Goal: Feedback & Contribution: Contribute content

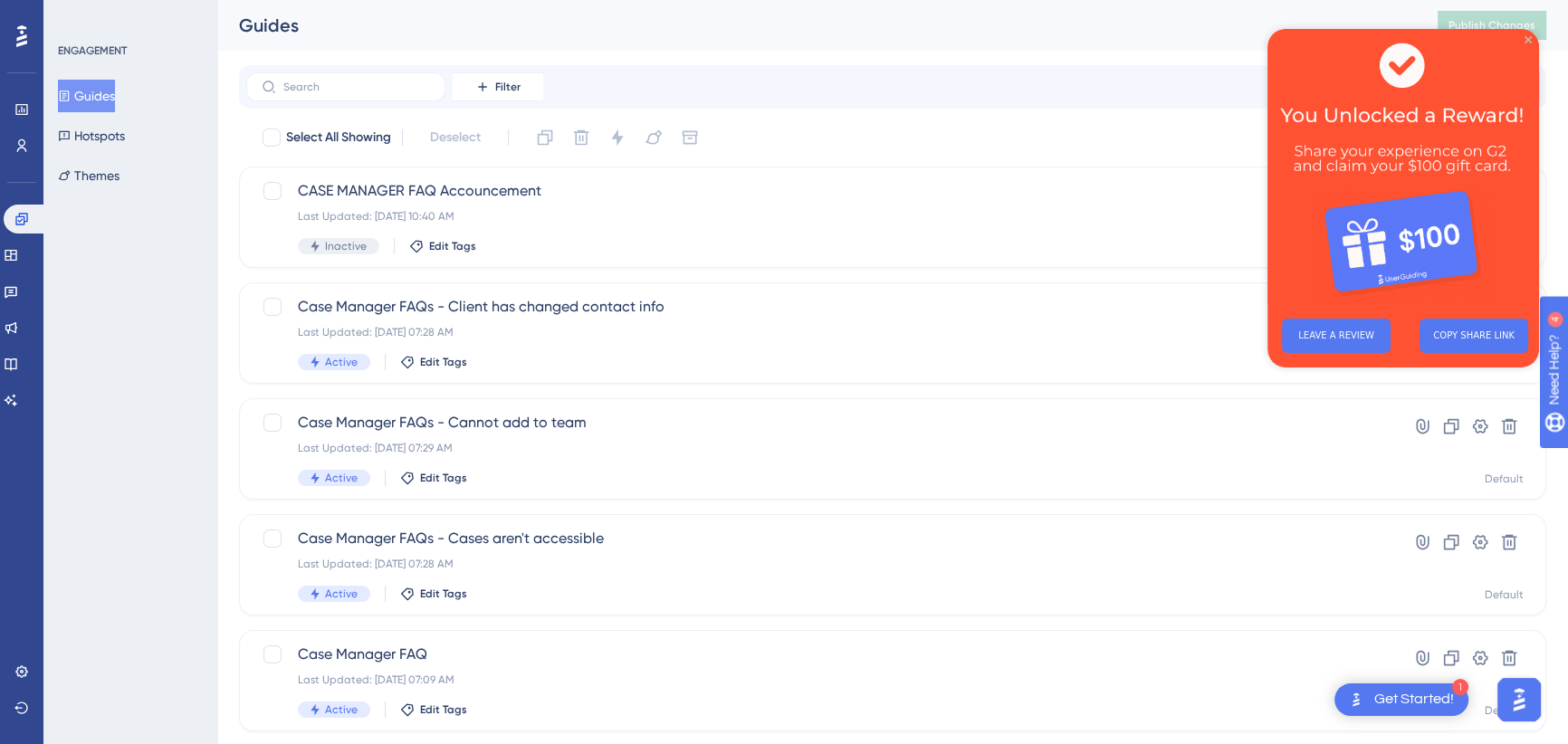
click at [1526, 36] on icon "Close Preview" at bounding box center [1527, 39] width 7 height 7
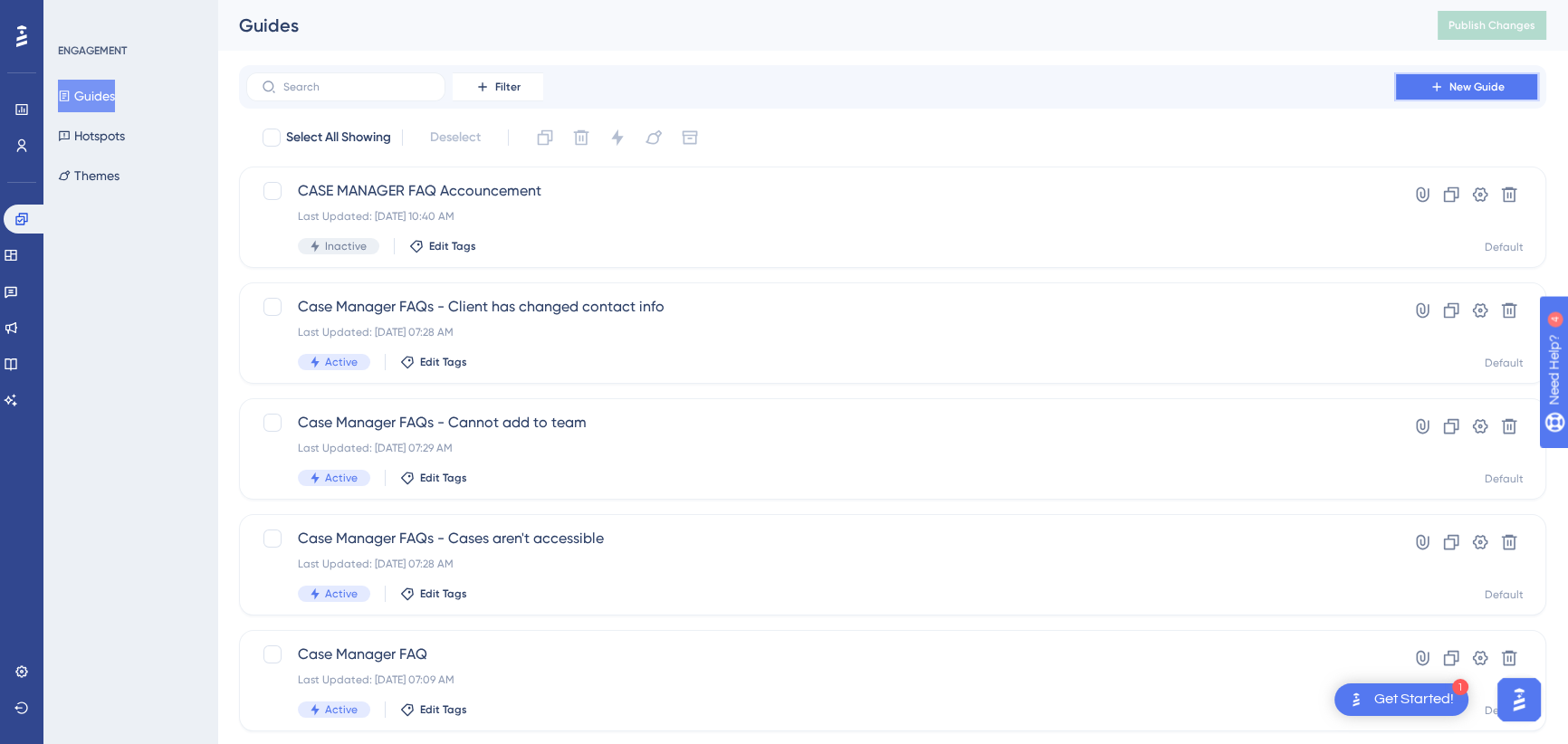
click at [1475, 97] on button "New Guide" at bounding box center [1466, 87] width 145 height 29
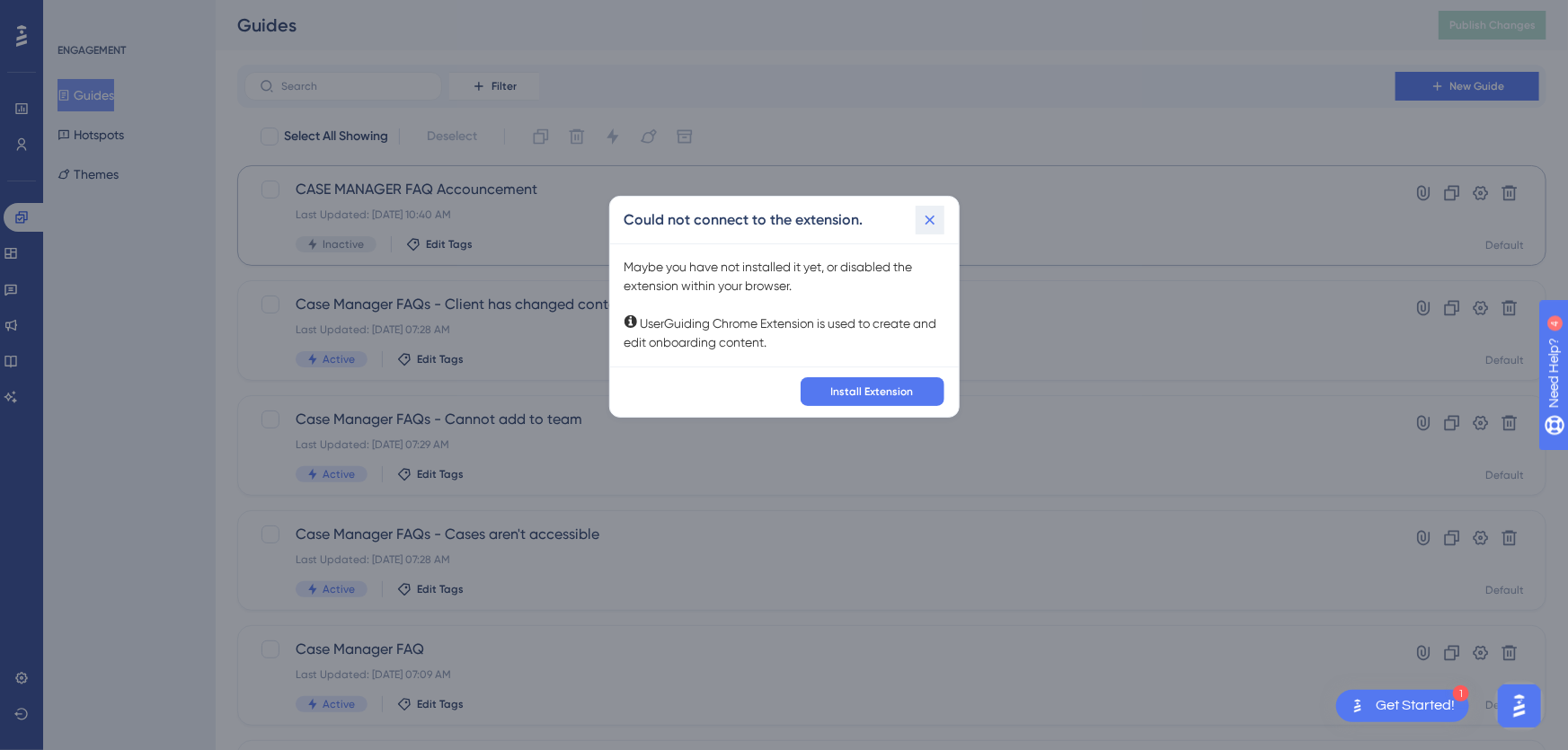
drag, startPoint x: 925, startPoint y: 218, endPoint x: 937, endPoint y: 203, distance: 19.2
click at [925, 217] on icon at bounding box center [930, 220] width 18 height 18
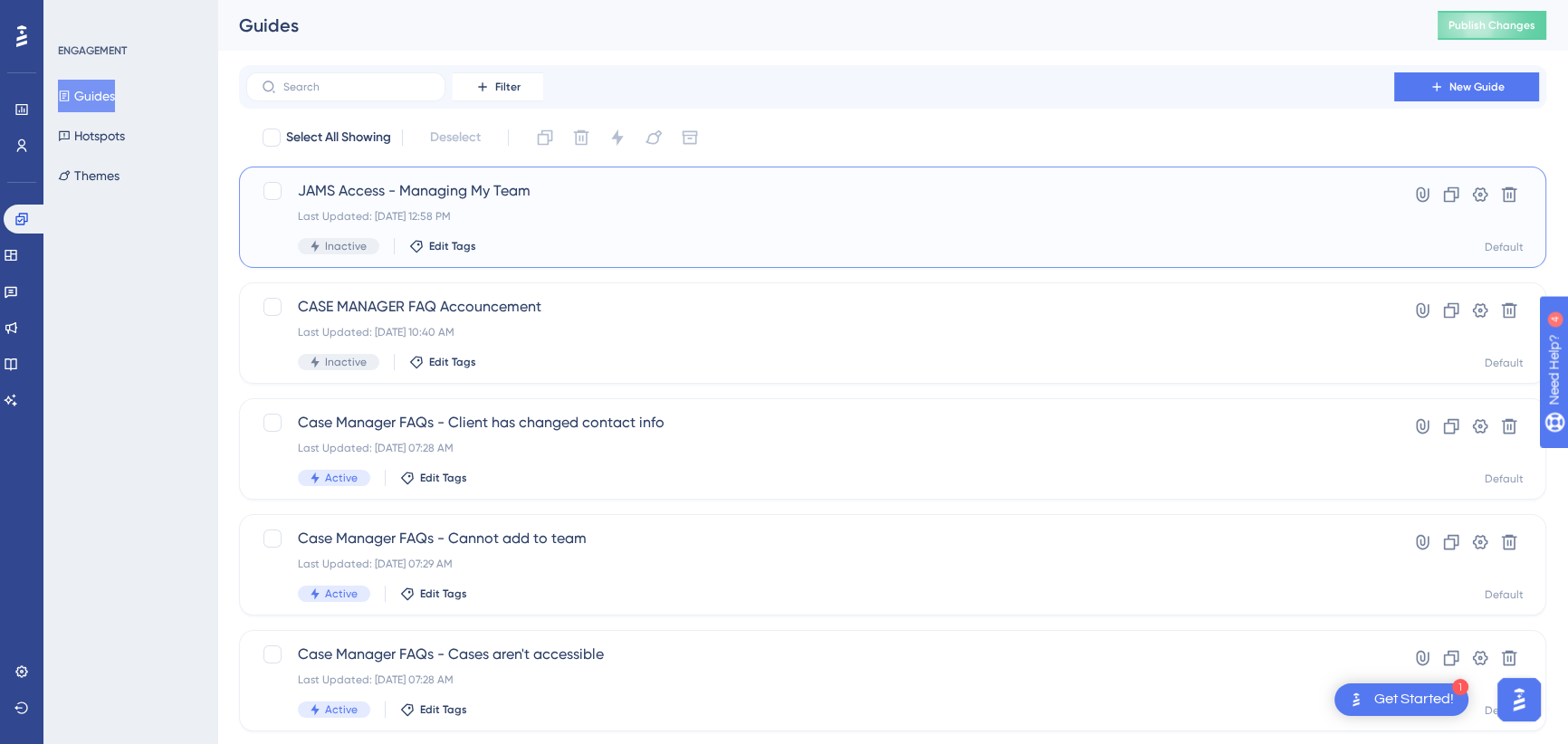
click at [438, 198] on span "JAMS Access - Managing My Team" at bounding box center [820, 191] width 1045 height 22
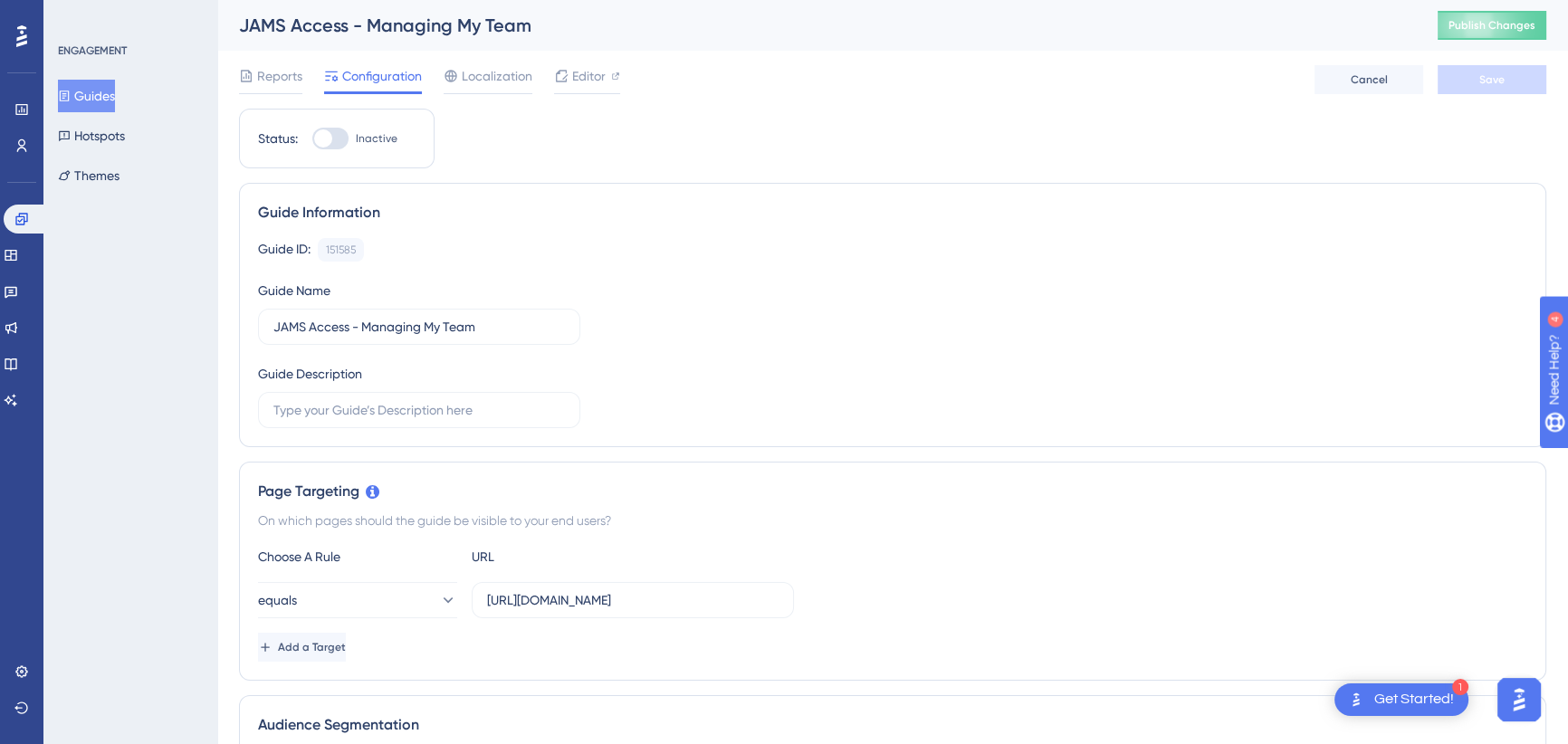
click at [323, 137] on div at bounding box center [324, 139] width 18 height 18
click at [313, 139] on input "Inactive" at bounding box center [312, 139] width 1 height 1
checkbox input "true"
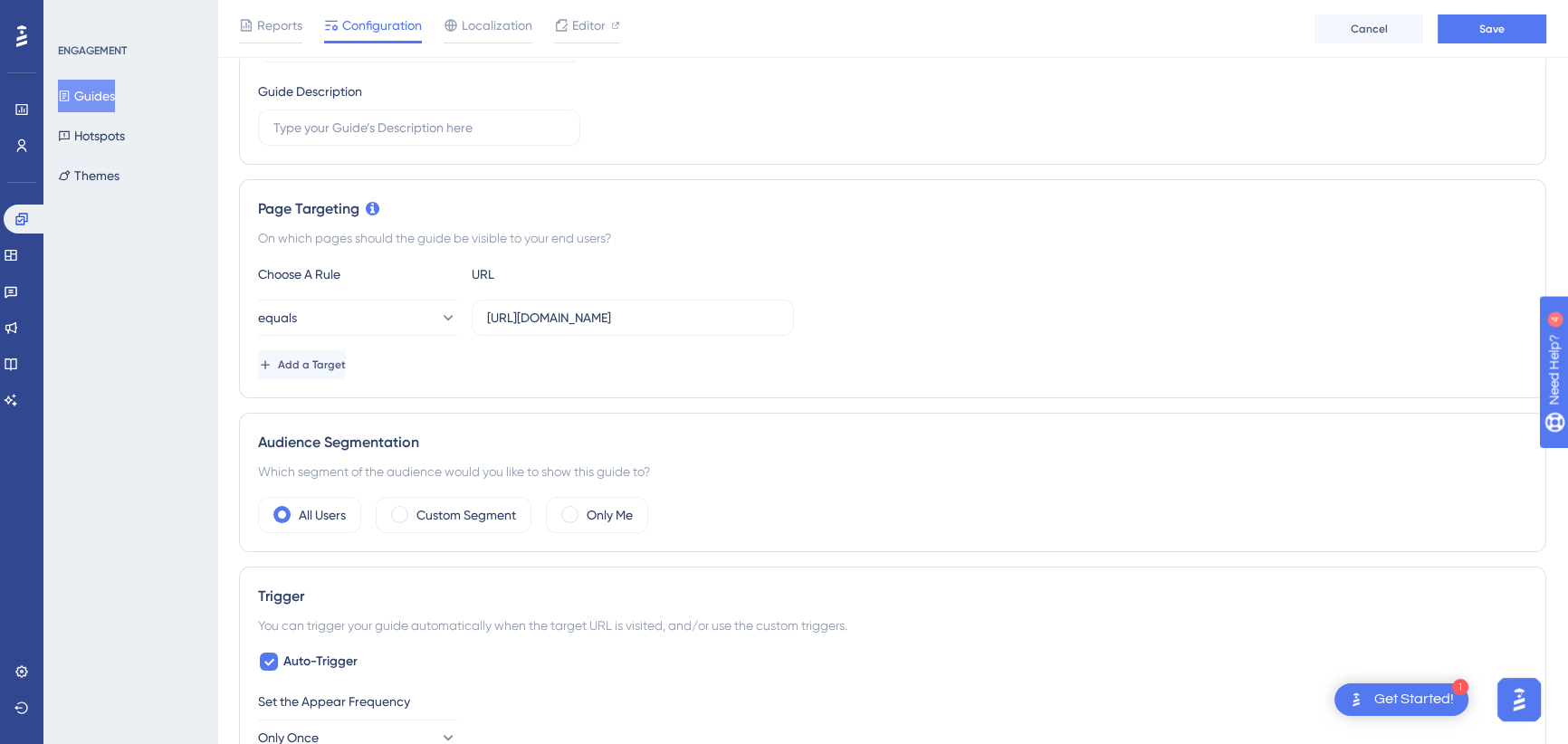
scroll to position [274, 0]
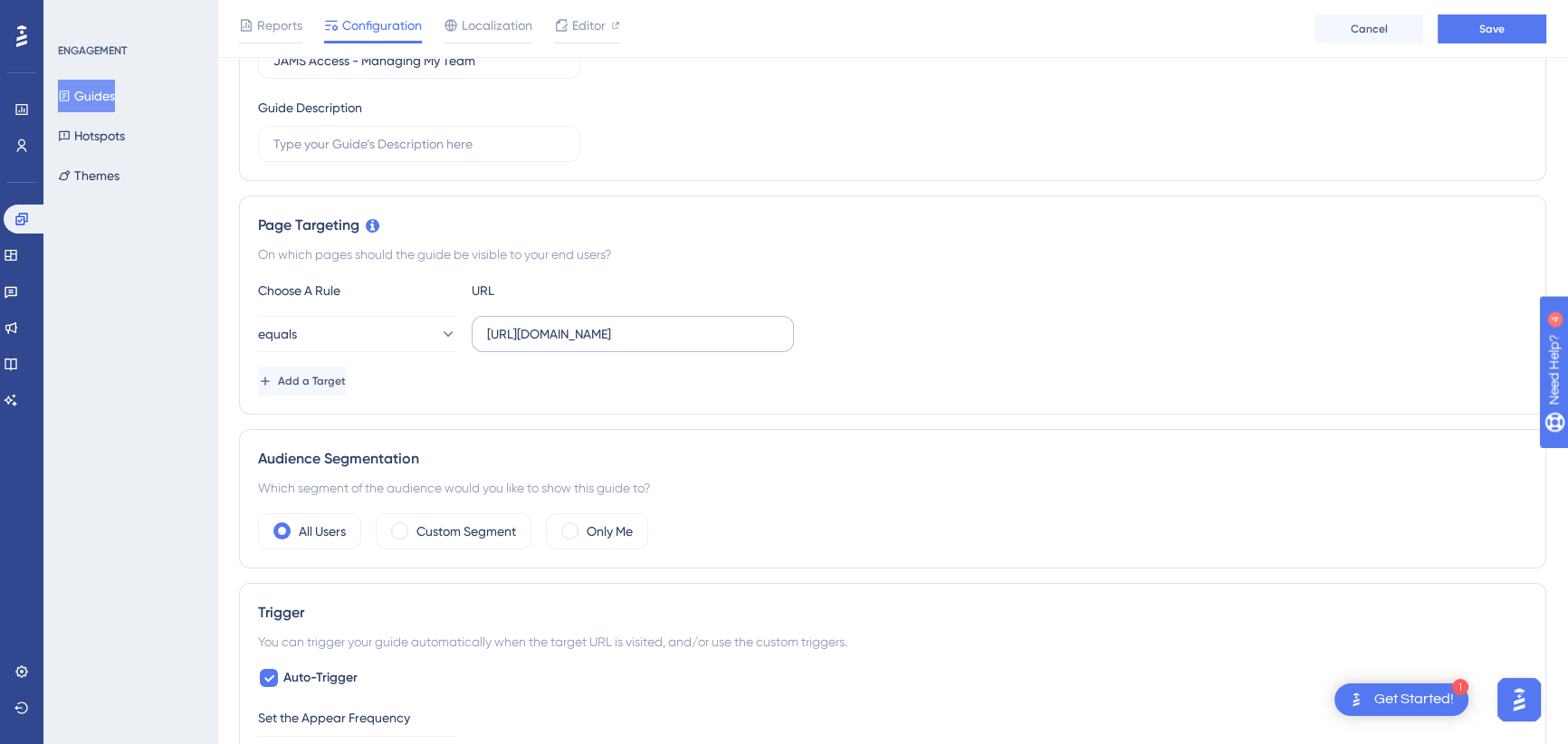
click at [556, 320] on label "[URL][DOMAIN_NAME]" at bounding box center [632, 334] width 323 height 36
click at [556, 325] on input "[URL][DOMAIN_NAME]" at bounding box center [633, 335] width 292 height 20
click at [556, 320] on label "[URL][DOMAIN_NAME]" at bounding box center [632, 334] width 323 height 36
click at [556, 325] on input "[URL][DOMAIN_NAME]" at bounding box center [633, 335] width 292 height 20
click at [556, 320] on label "[URL][DOMAIN_NAME]" at bounding box center [632, 334] width 323 height 36
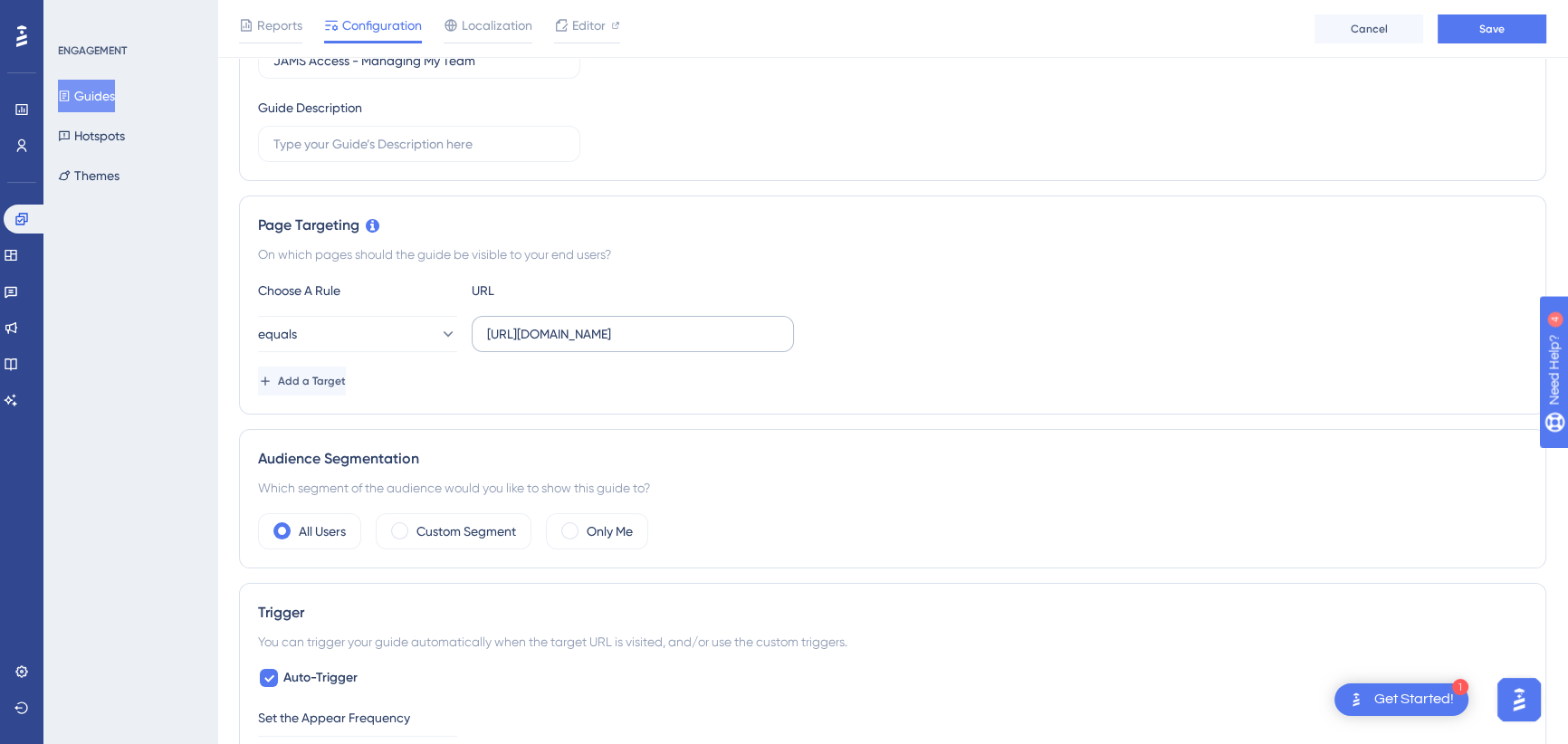
click at [556, 325] on input "[URL][DOMAIN_NAME]" at bounding box center [633, 335] width 292 height 20
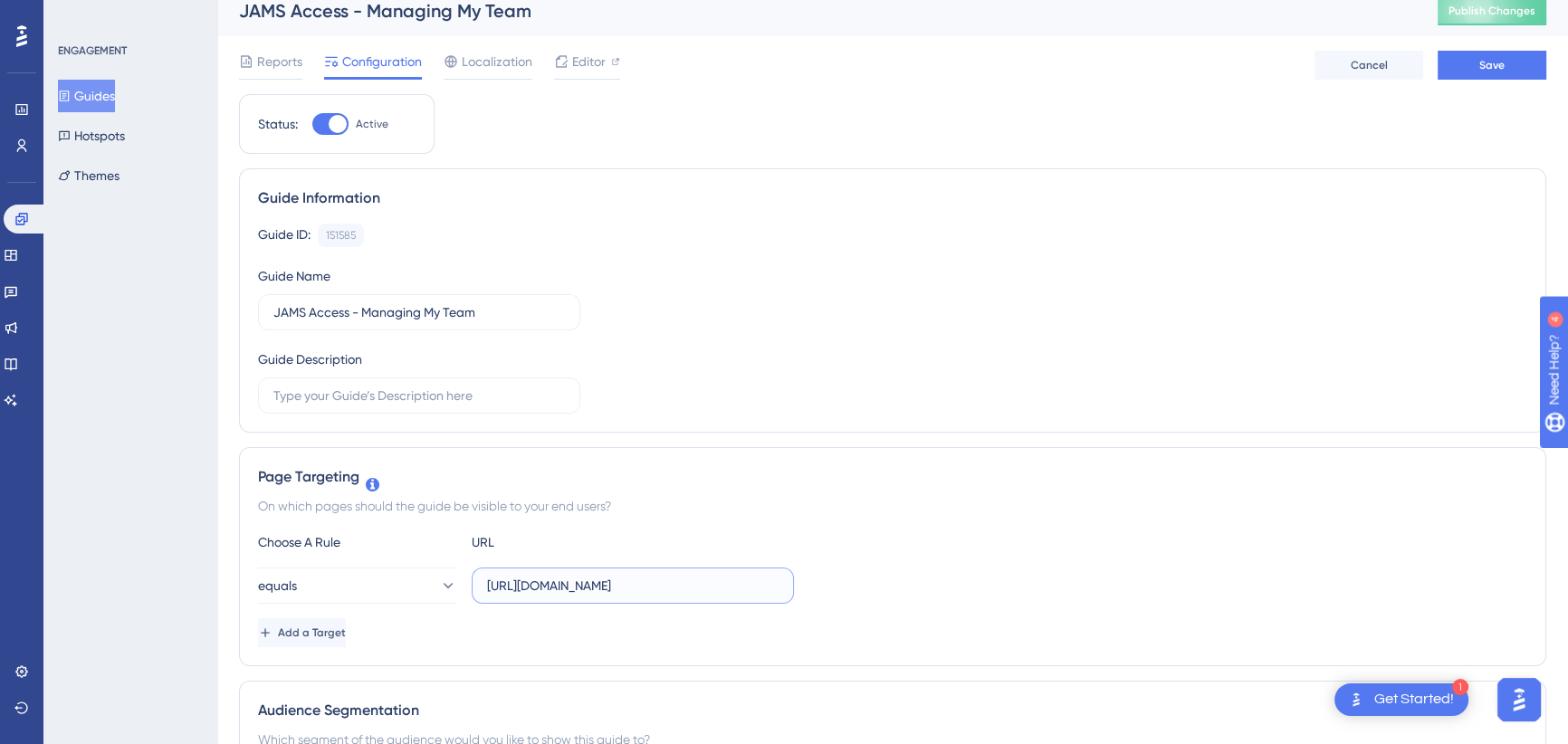
scroll to position [0, 0]
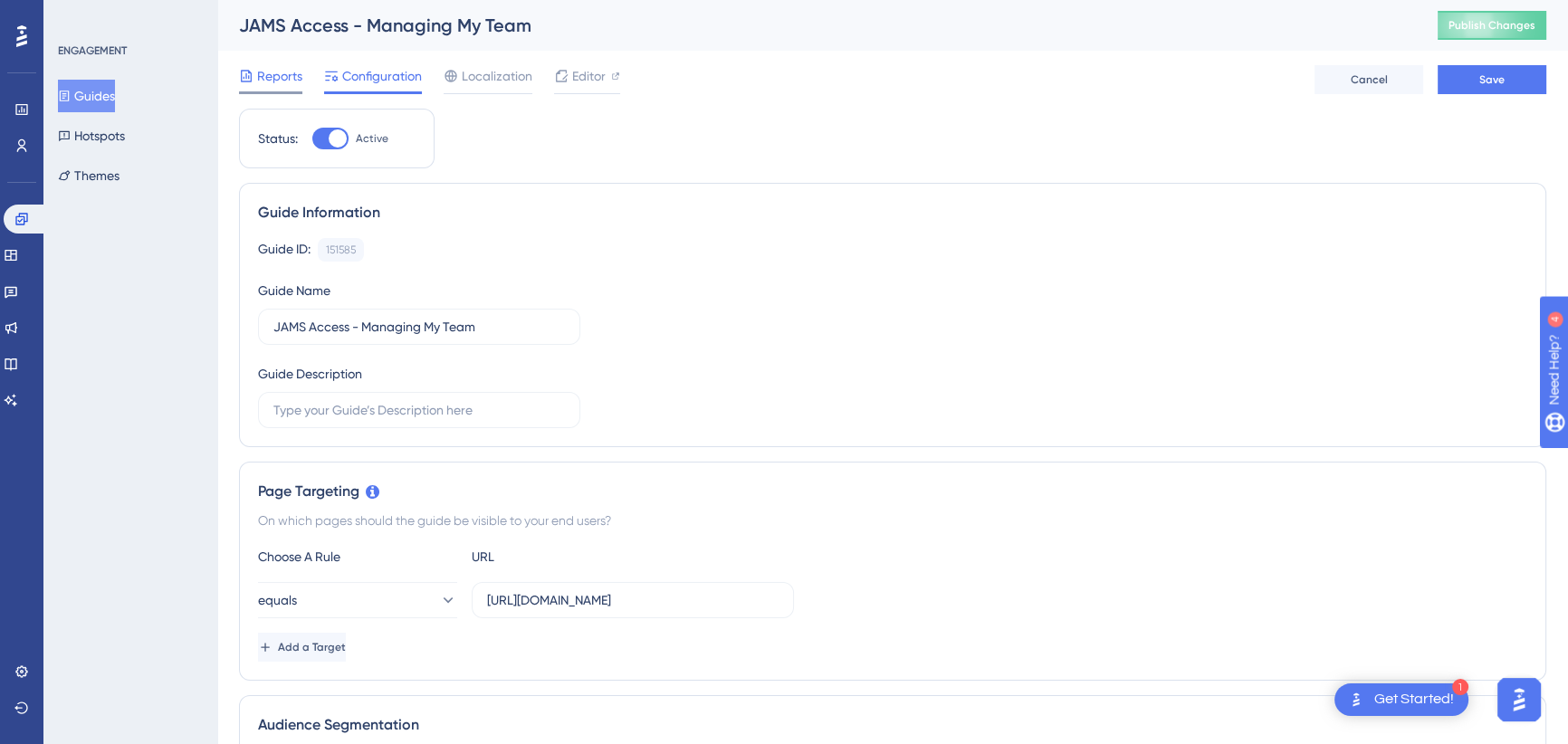
click at [283, 76] on span "Reports" at bounding box center [279, 76] width 45 height 22
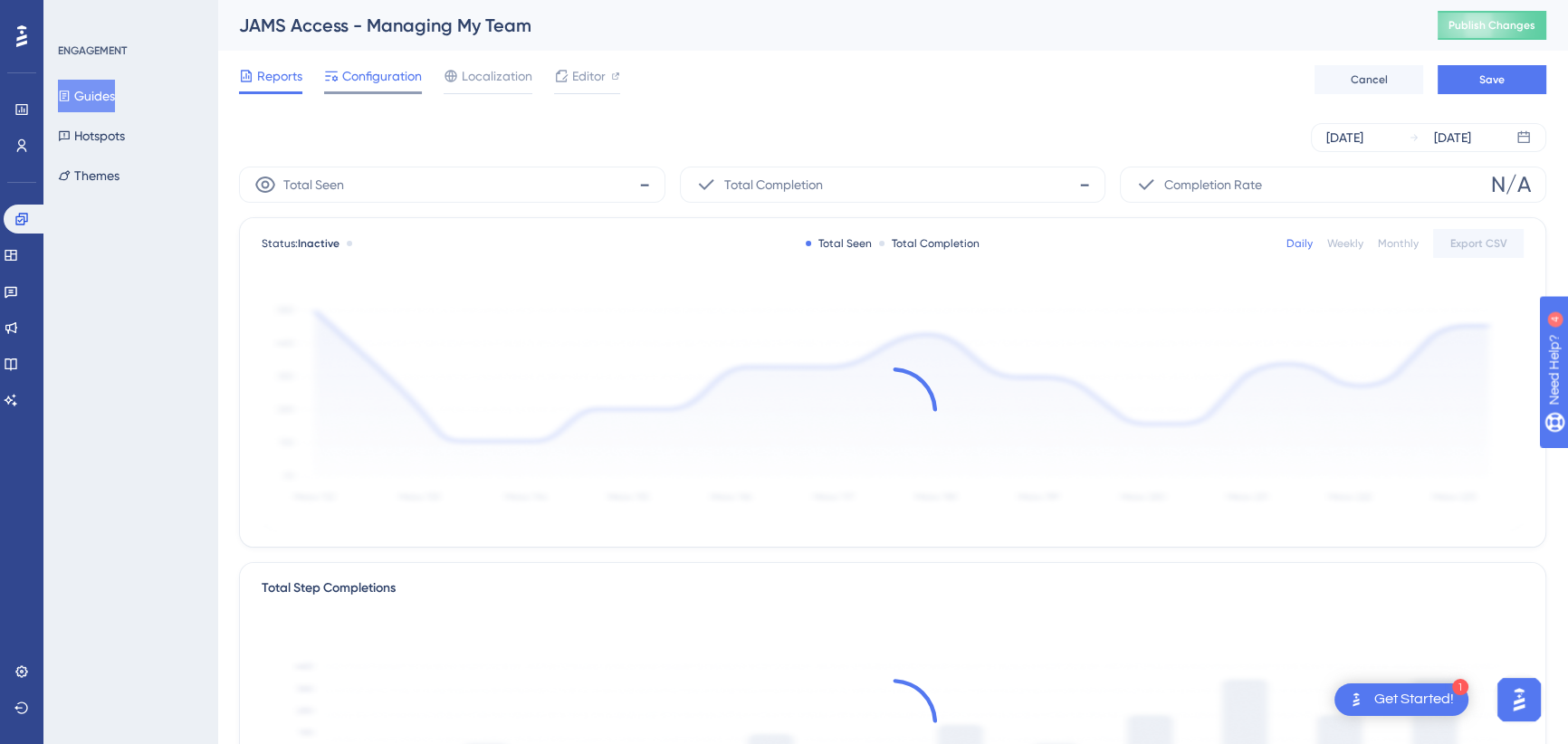
click at [357, 76] on span "Configuration" at bounding box center [383, 76] width 80 height 22
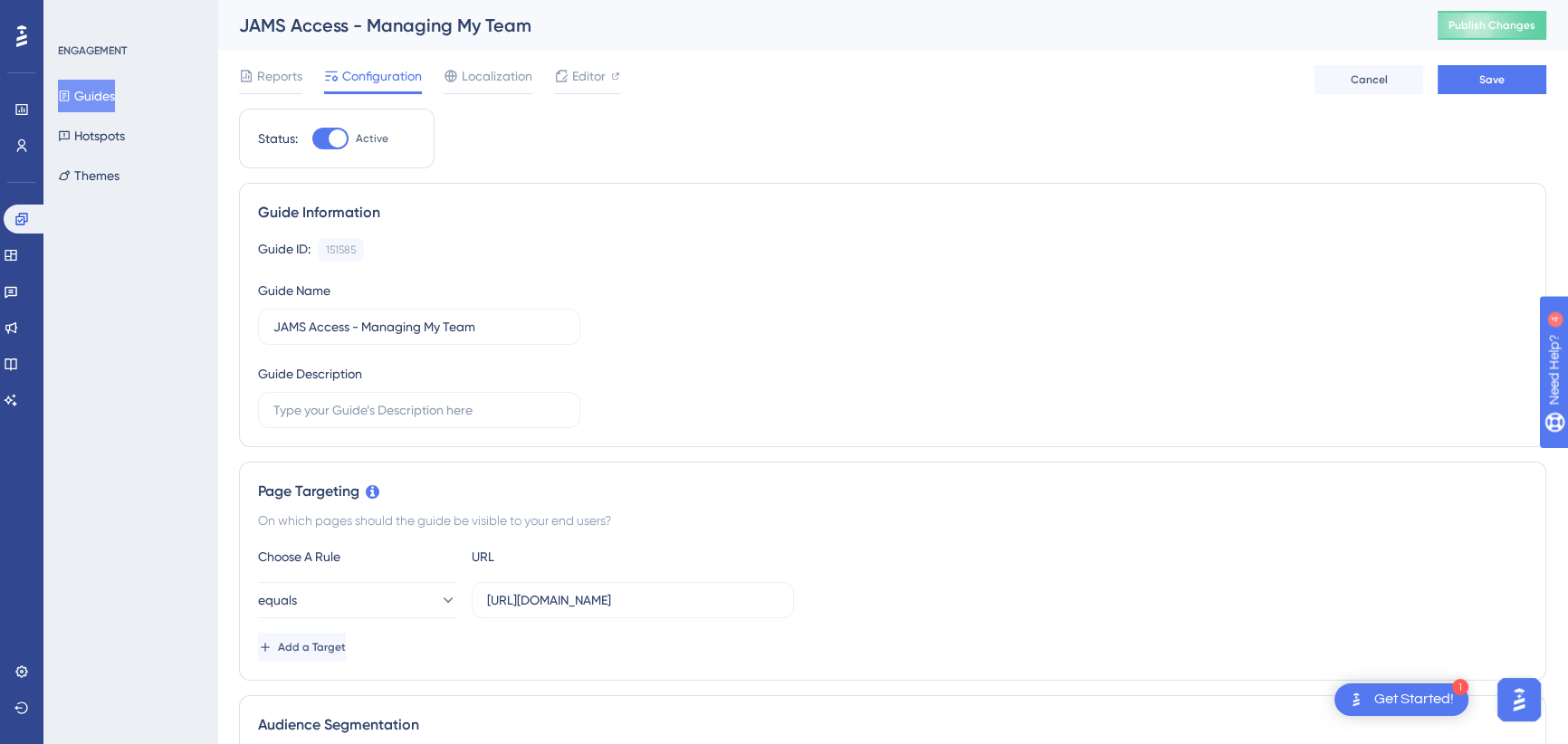
click at [108, 91] on button "Guides" at bounding box center [86, 96] width 57 height 33
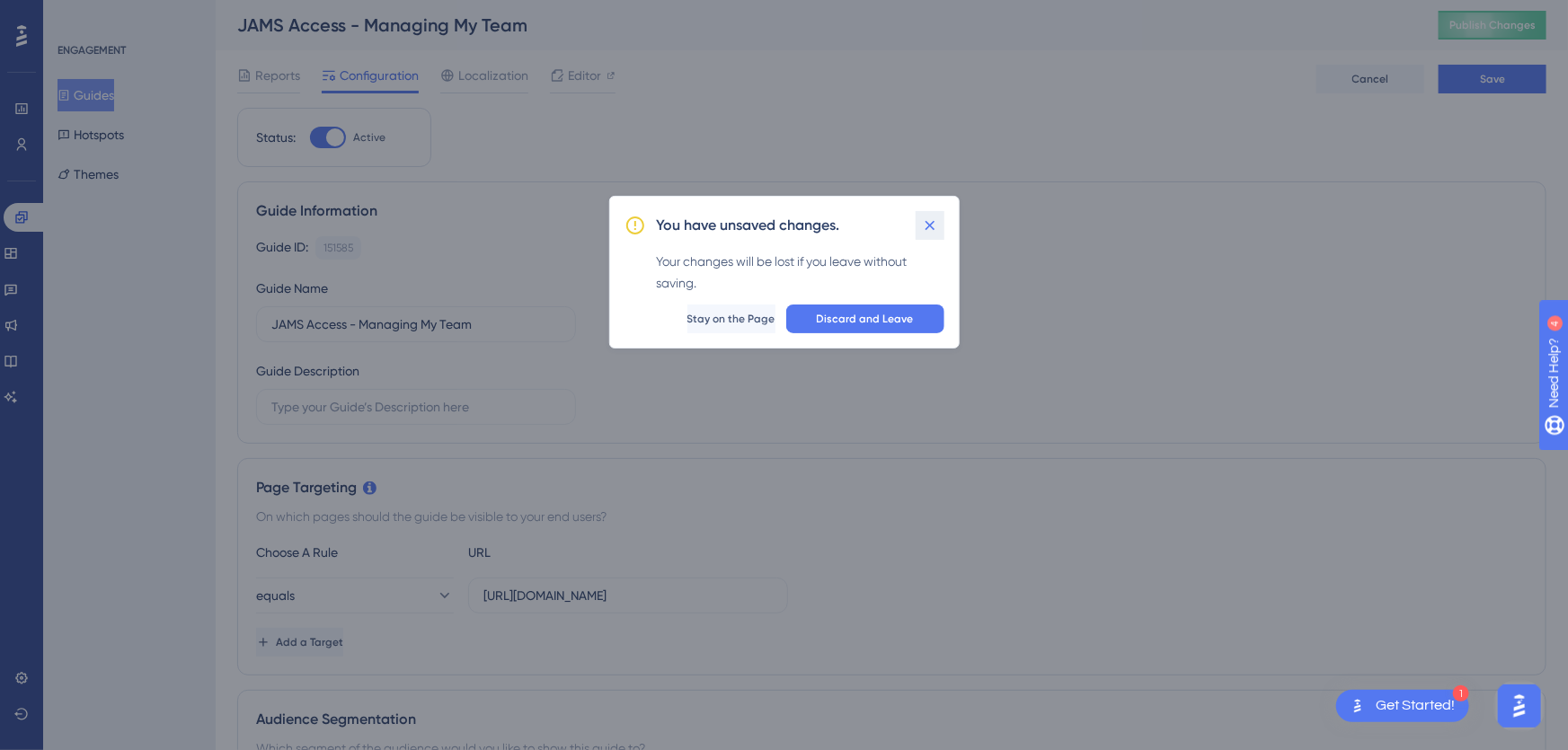
click at [926, 230] on icon at bounding box center [930, 225] width 18 height 18
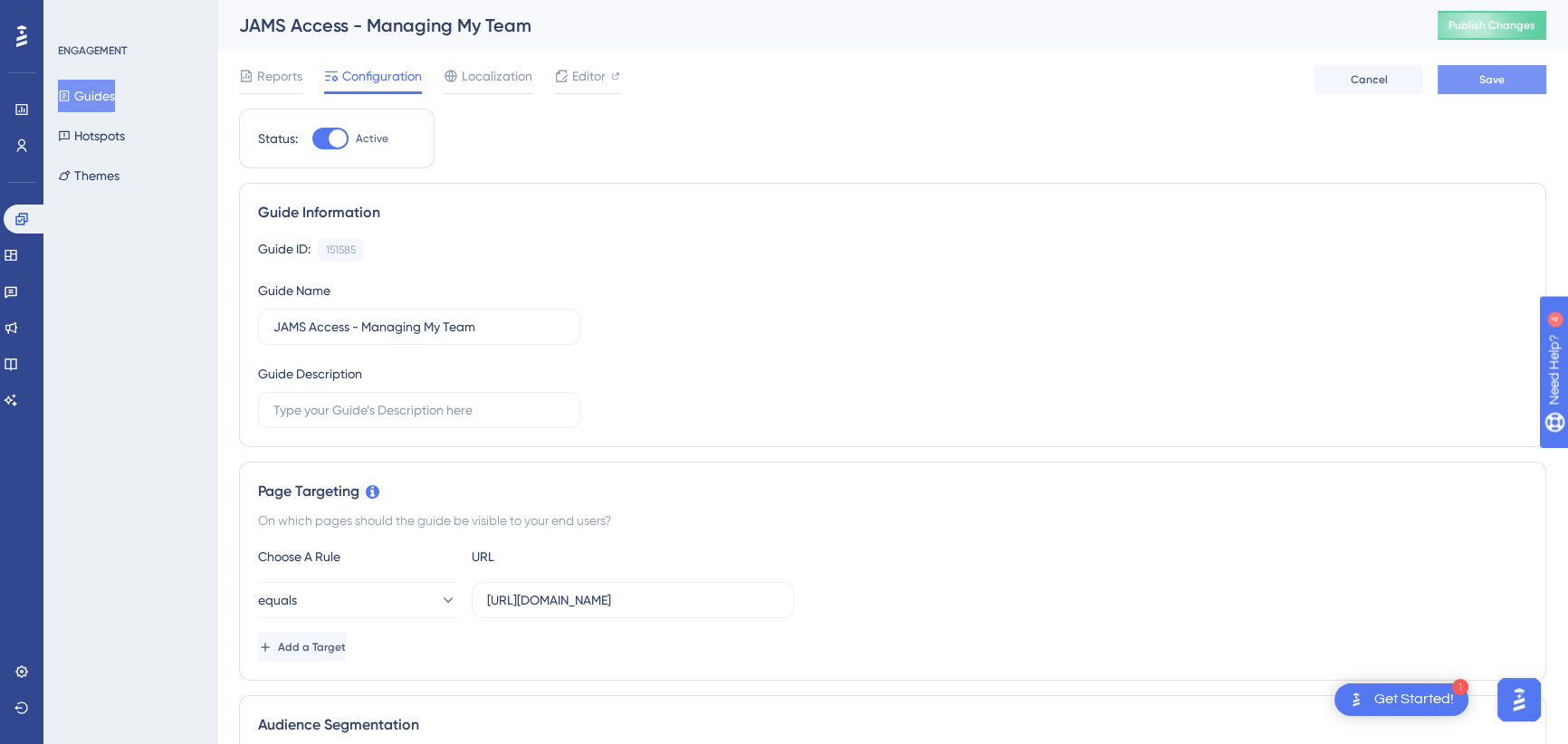
click at [1498, 85] on span "Save" at bounding box center [1491, 80] width 25 height 15
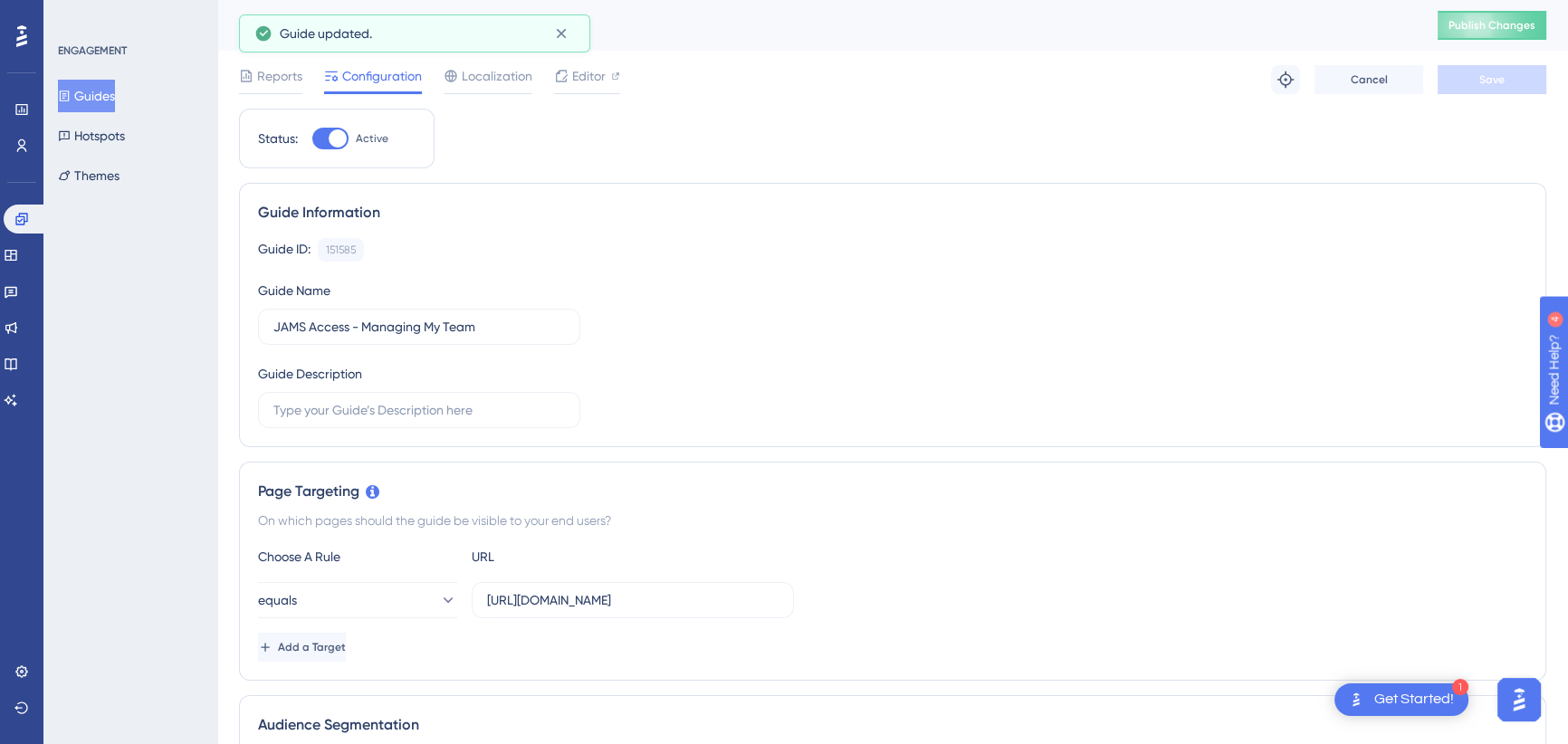
click at [115, 96] on button "Guides" at bounding box center [86, 96] width 57 height 33
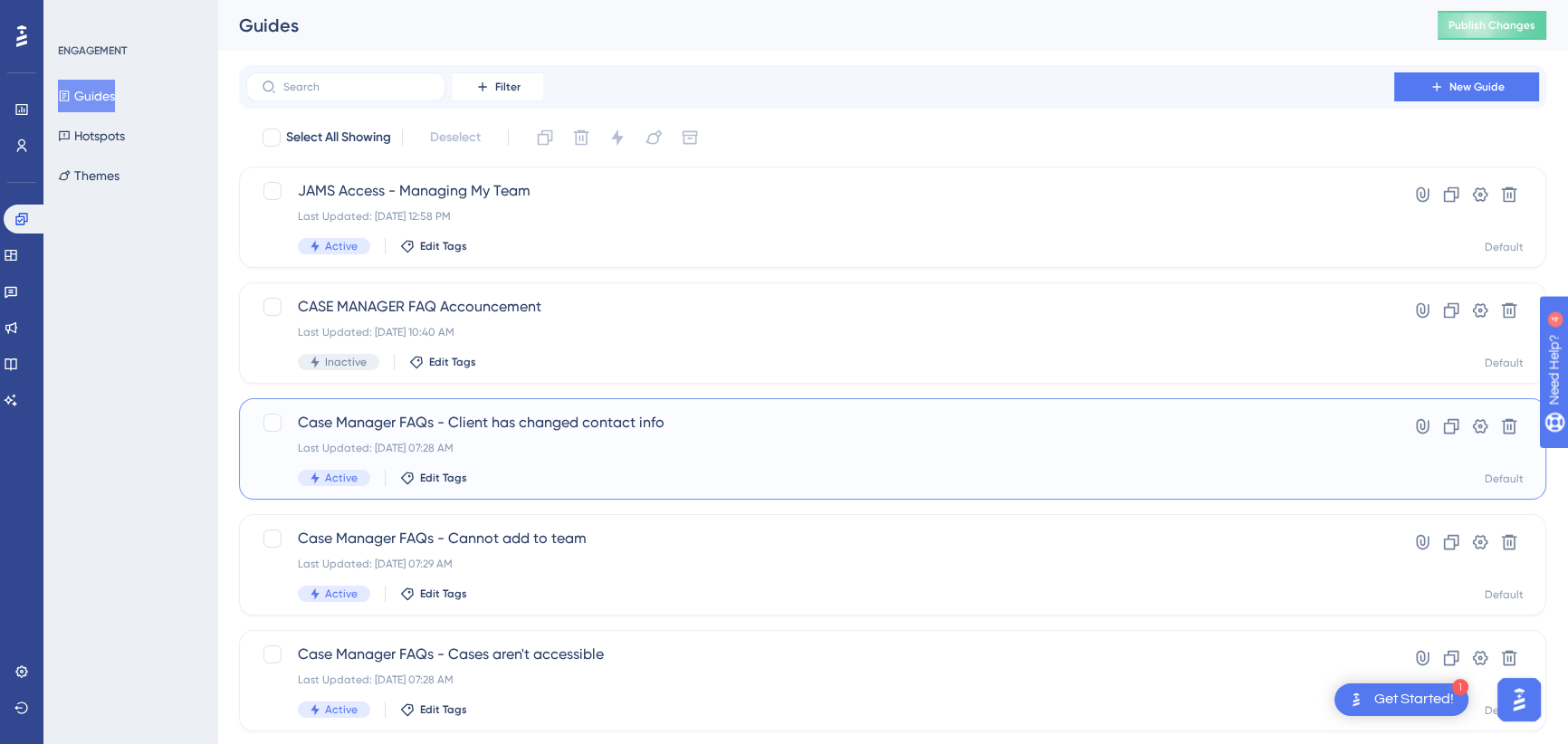
click at [545, 424] on span "Case Manager FAQs - Client has changed contact info" at bounding box center [820, 422] width 1045 height 22
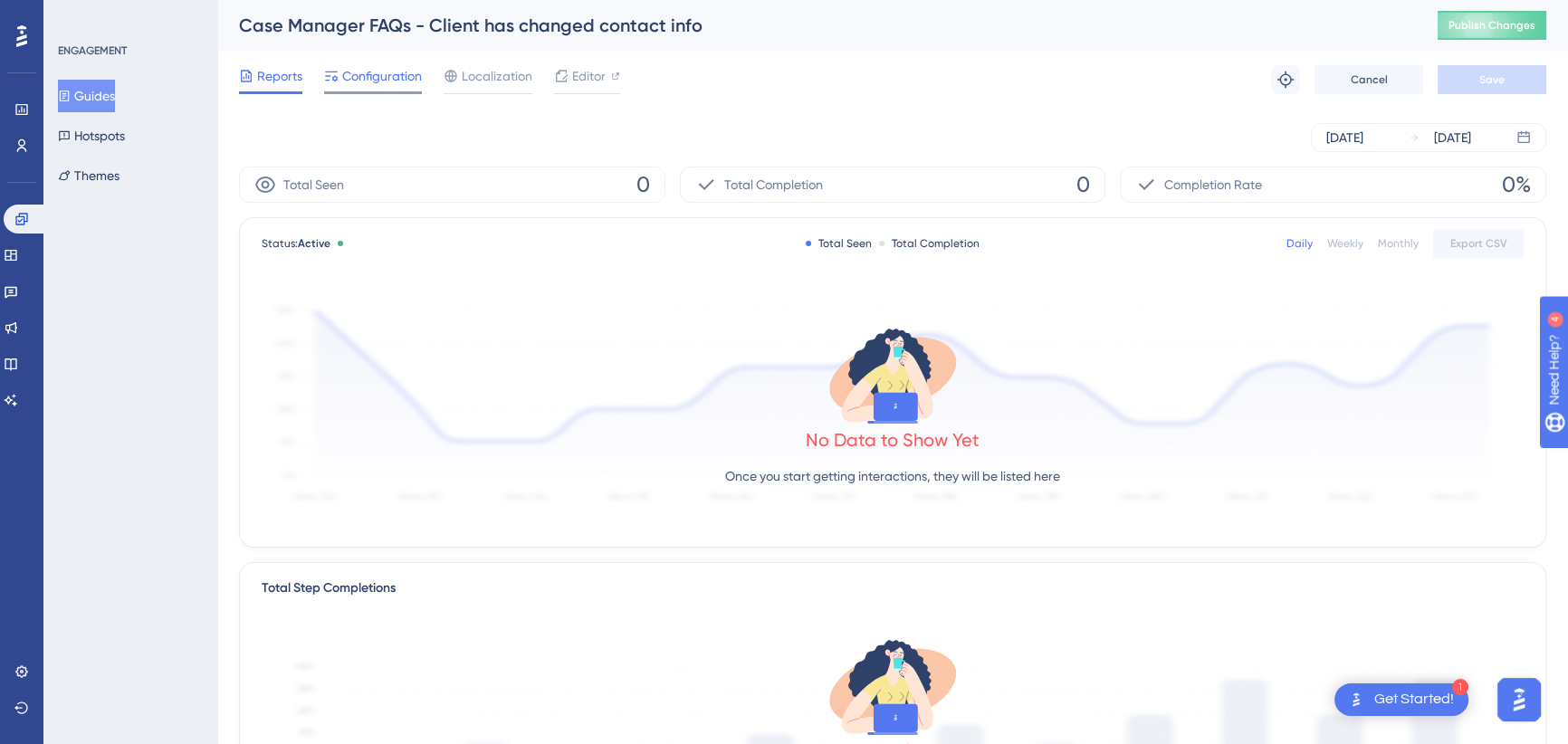
click at [362, 79] on span "Configuration" at bounding box center [383, 76] width 80 height 22
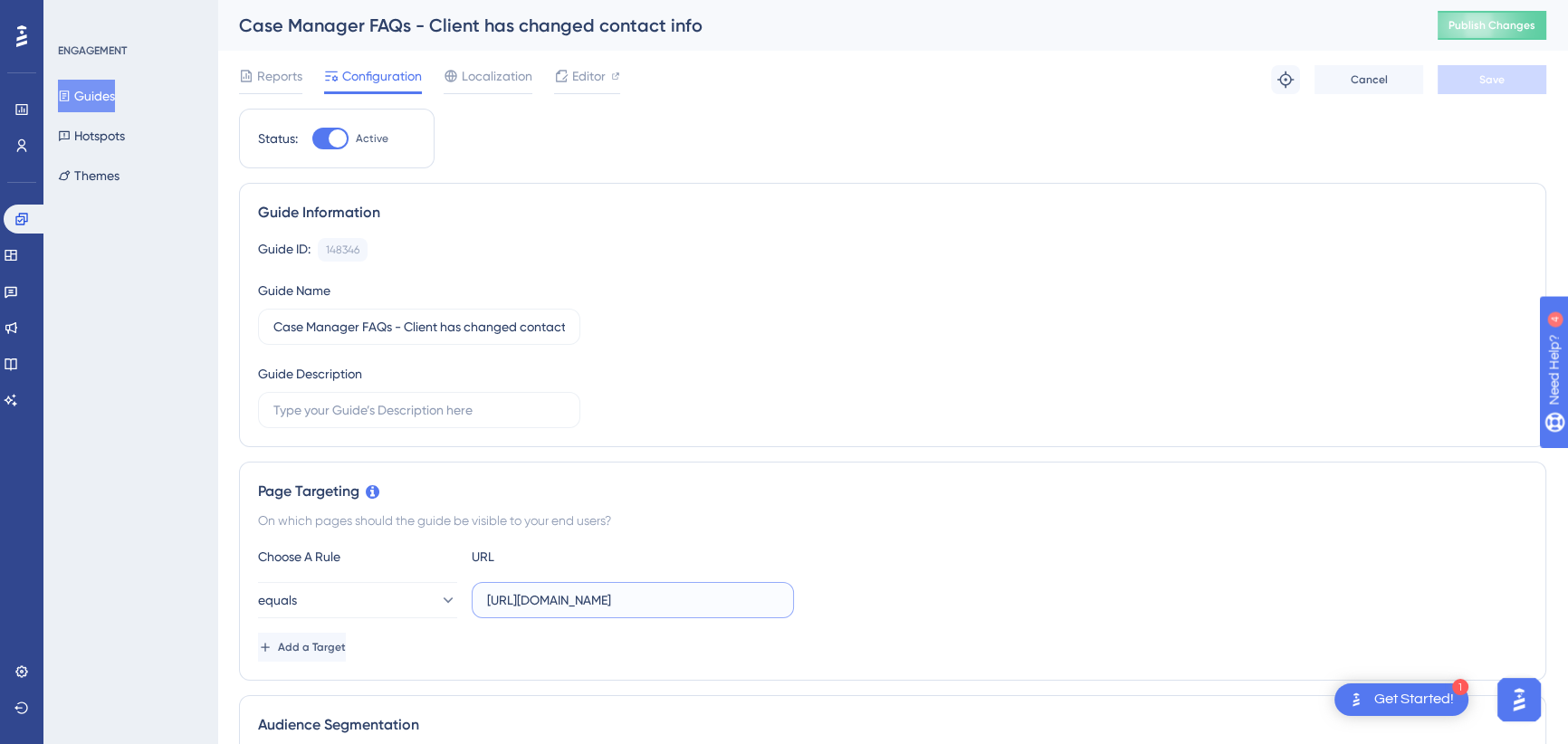
click at [584, 592] on input "[URL][DOMAIN_NAME]" at bounding box center [633, 600] width 292 height 20
click at [104, 92] on button "Guides" at bounding box center [86, 96] width 57 height 33
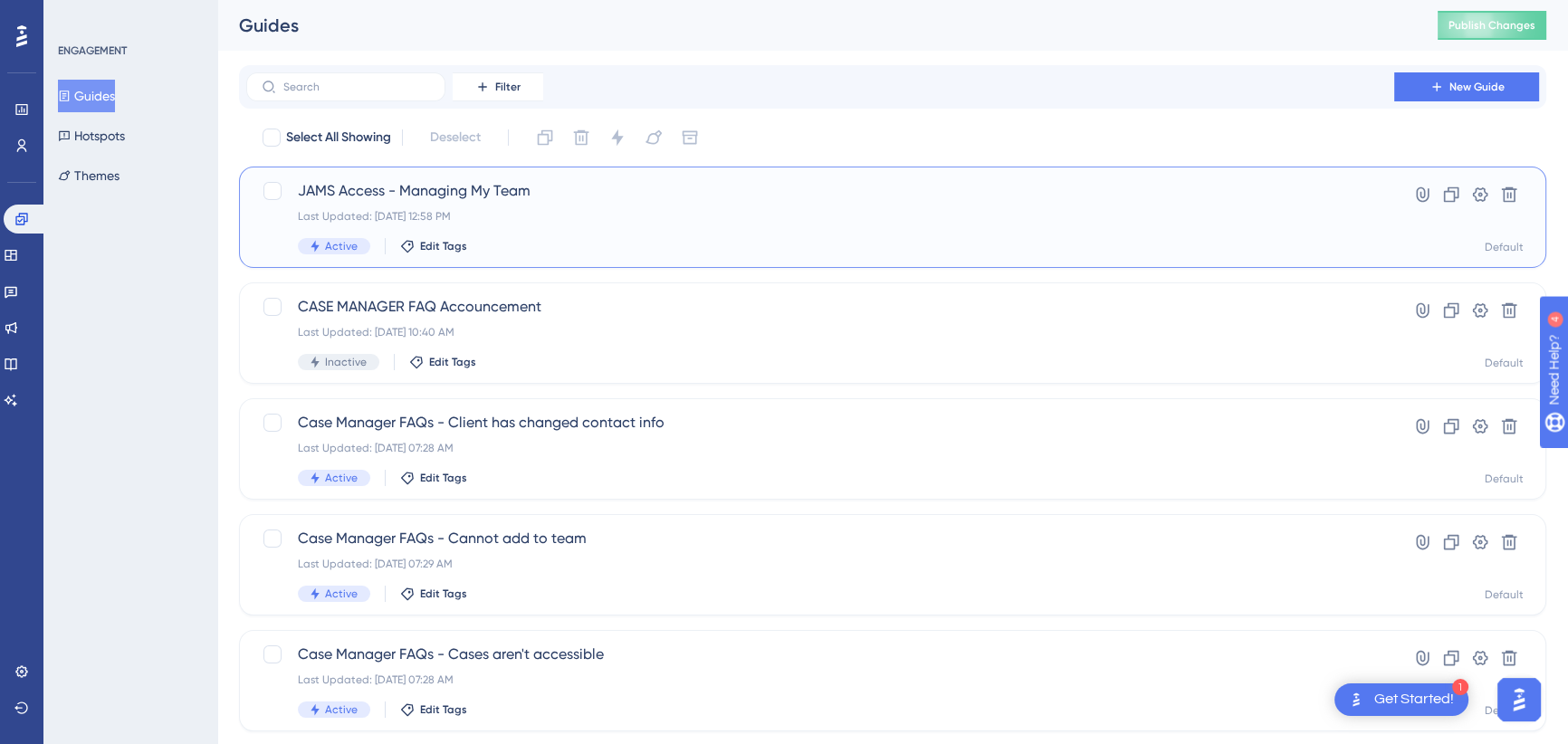
click at [488, 203] on div "JAMS Access - Managing My Team Last Updated: [DATE] 12:58 PM Active Edit Tags" at bounding box center [820, 217] width 1045 height 74
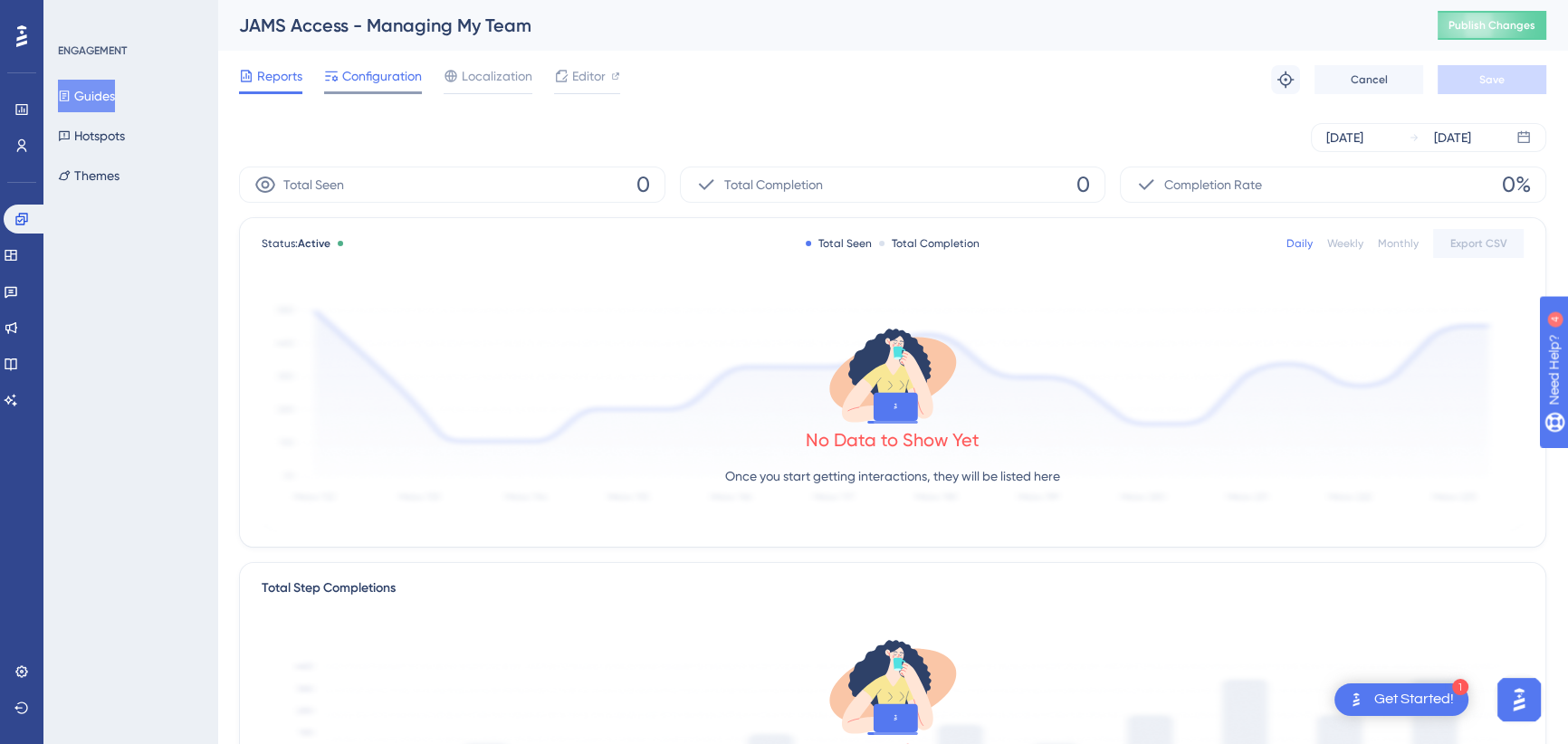
click at [354, 67] on span "Configuration" at bounding box center [383, 76] width 80 height 22
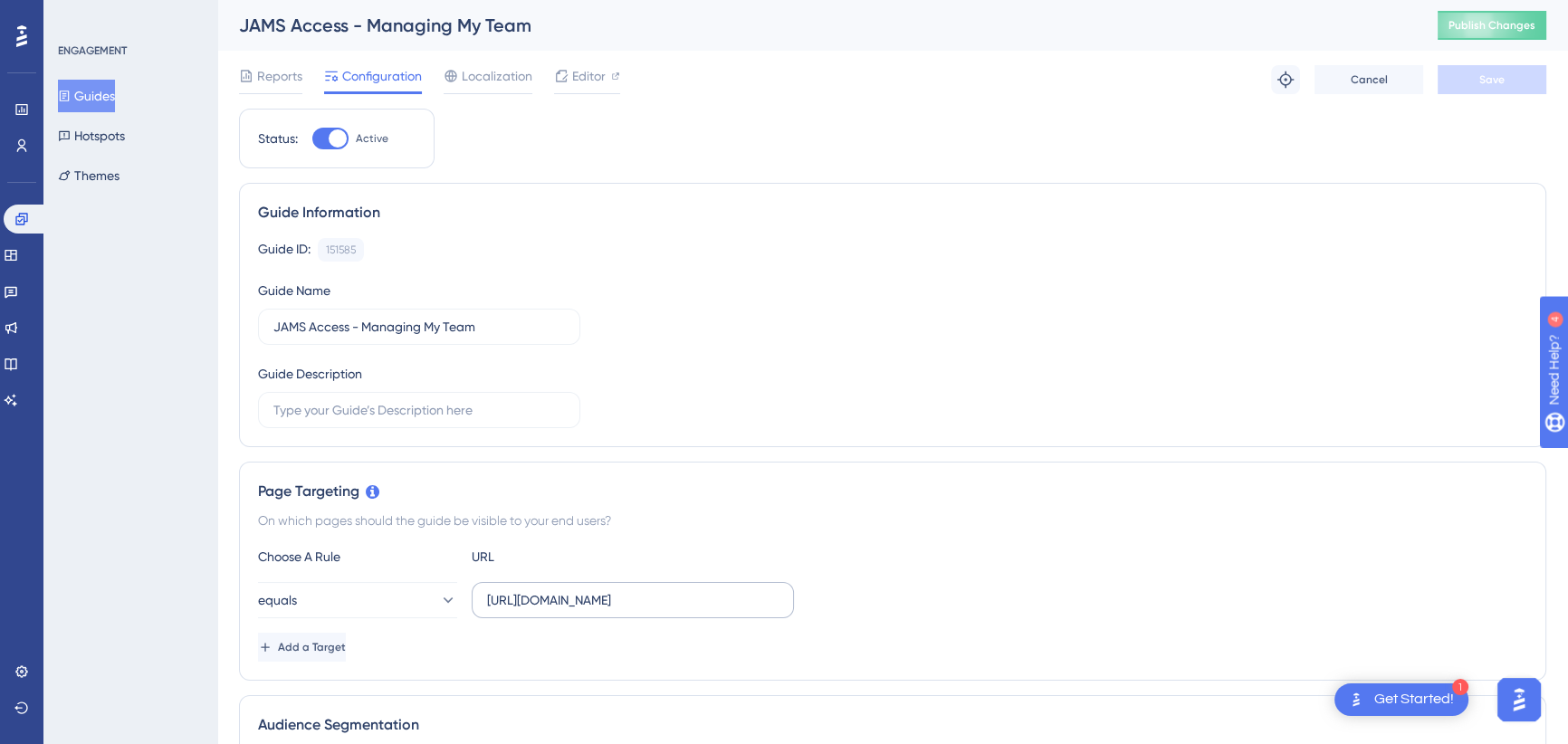
click at [614, 588] on label "[URL][DOMAIN_NAME]" at bounding box center [632, 600] width 323 height 36
click at [614, 590] on input "[URL][DOMAIN_NAME]" at bounding box center [633, 600] width 292 height 20
click at [614, 588] on label "[URL][DOMAIN_NAME]" at bounding box center [632, 600] width 323 height 36
click at [614, 590] on input "[URL][DOMAIN_NAME]" at bounding box center [633, 600] width 292 height 20
click at [615, 588] on label "[URL][DOMAIN_NAME]" at bounding box center [632, 600] width 323 height 36
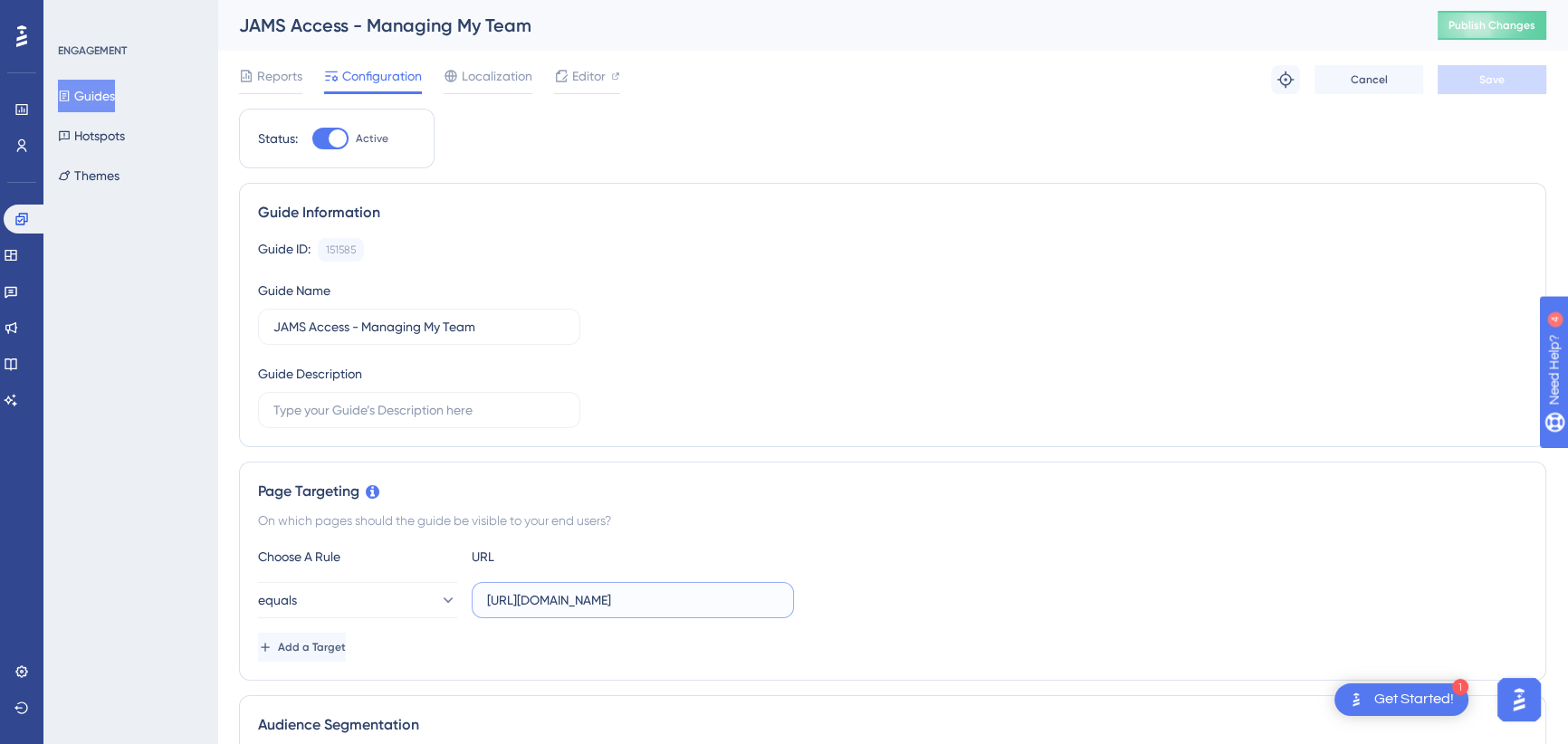
click at [615, 590] on input "[URL][DOMAIN_NAME]" at bounding box center [633, 600] width 292 height 20
click at [615, 587] on label "[URL][DOMAIN_NAME]" at bounding box center [632, 600] width 323 height 36
click at [615, 590] on input "[URL][DOMAIN_NAME]" at bounding box center [633, 600] width 292 height 20
click at [615, 587] on label "[URL][DOMAIN_NAME]" at bounding box center [632, 600] width 323 height 36
click at [615, 590] on input "[URL][DOMAIN_NAME]" at bounding box center [633, 600] width 292 height 20
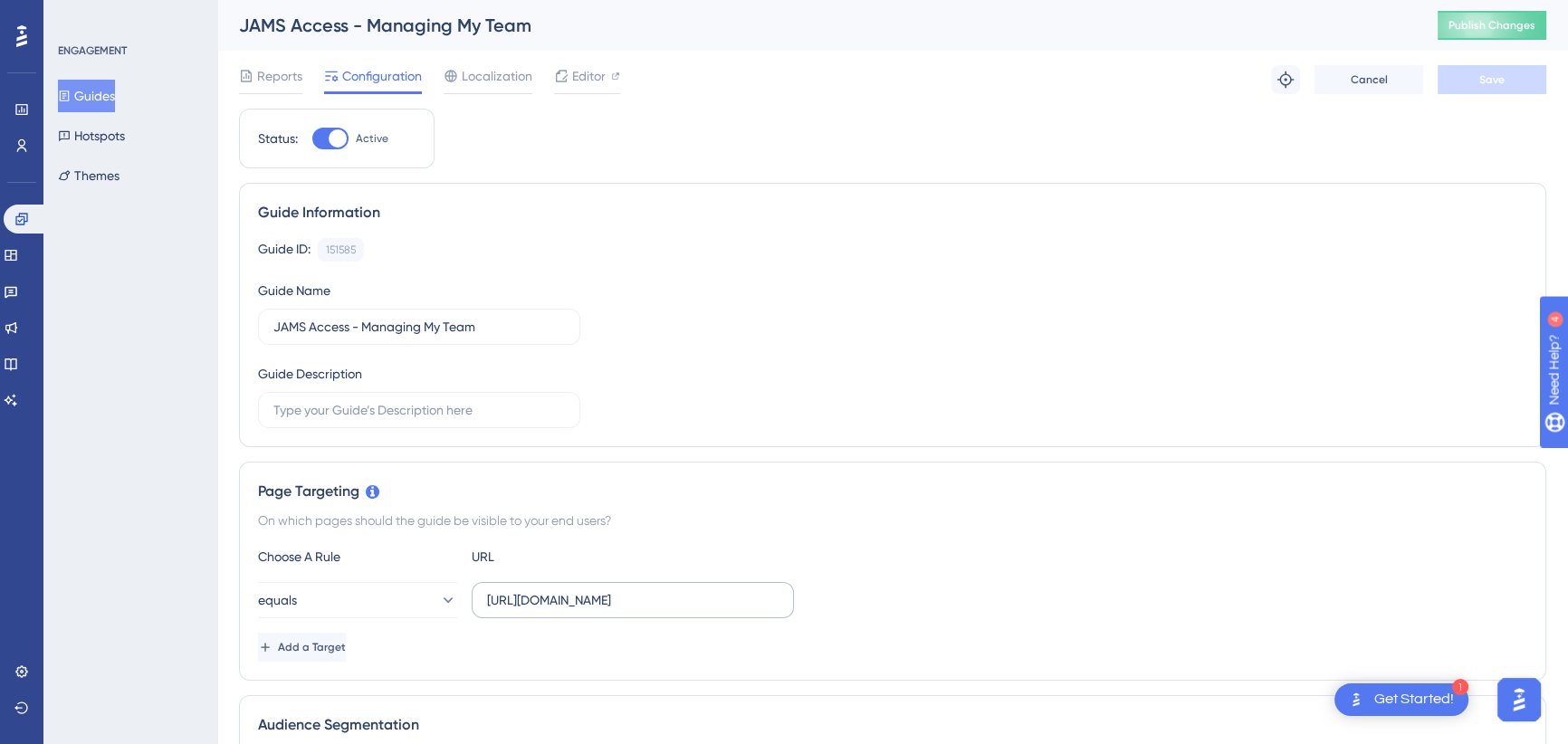
click at [615, 587] on label "[URL][DOMAIN_NAME]" at bounding box center [632, 600] width 323 height 36
click at [615, 590] on input "[URL][DOMAIN_NAME]" at bounding box center [633, 600] width 292 height 20
paste input "[URL][DOMAIN_NAME]"
click at [723, 605] on input "https://access.jamsahttps://[DOMAIN_NAME][URL][DOMAIN_NAME]" at bounding box center [633, 600] width 292 height 20
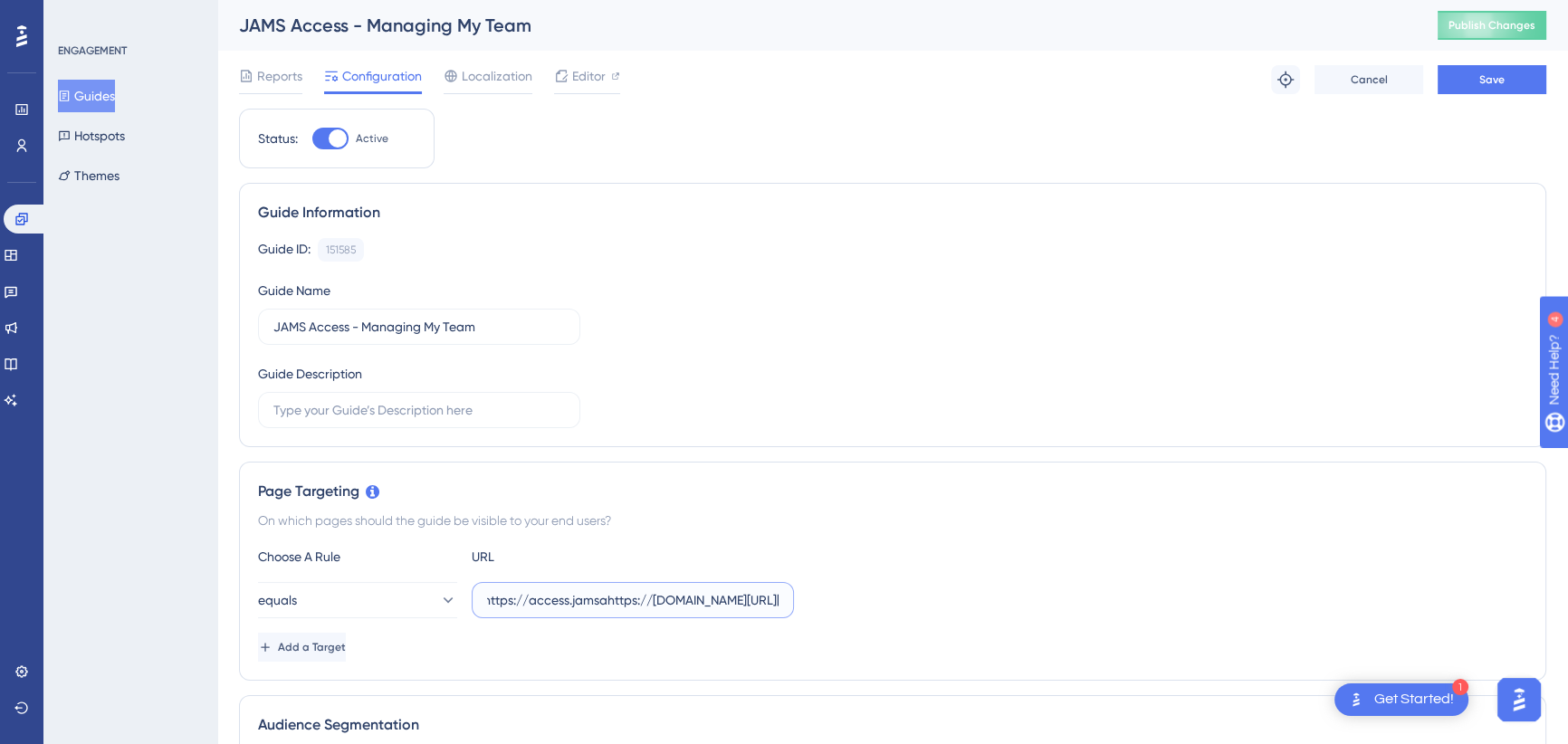
click at [723, 605] on input "https://access.jamsahttps://[DOMAIN_NAME][URL][DOMAIN_NAME]" at bounding box center [633, 600] width 292 height 20
paste input "[DOMAIN_NAME][URL]"
type input "[URL][DOMAIN_NAME]"
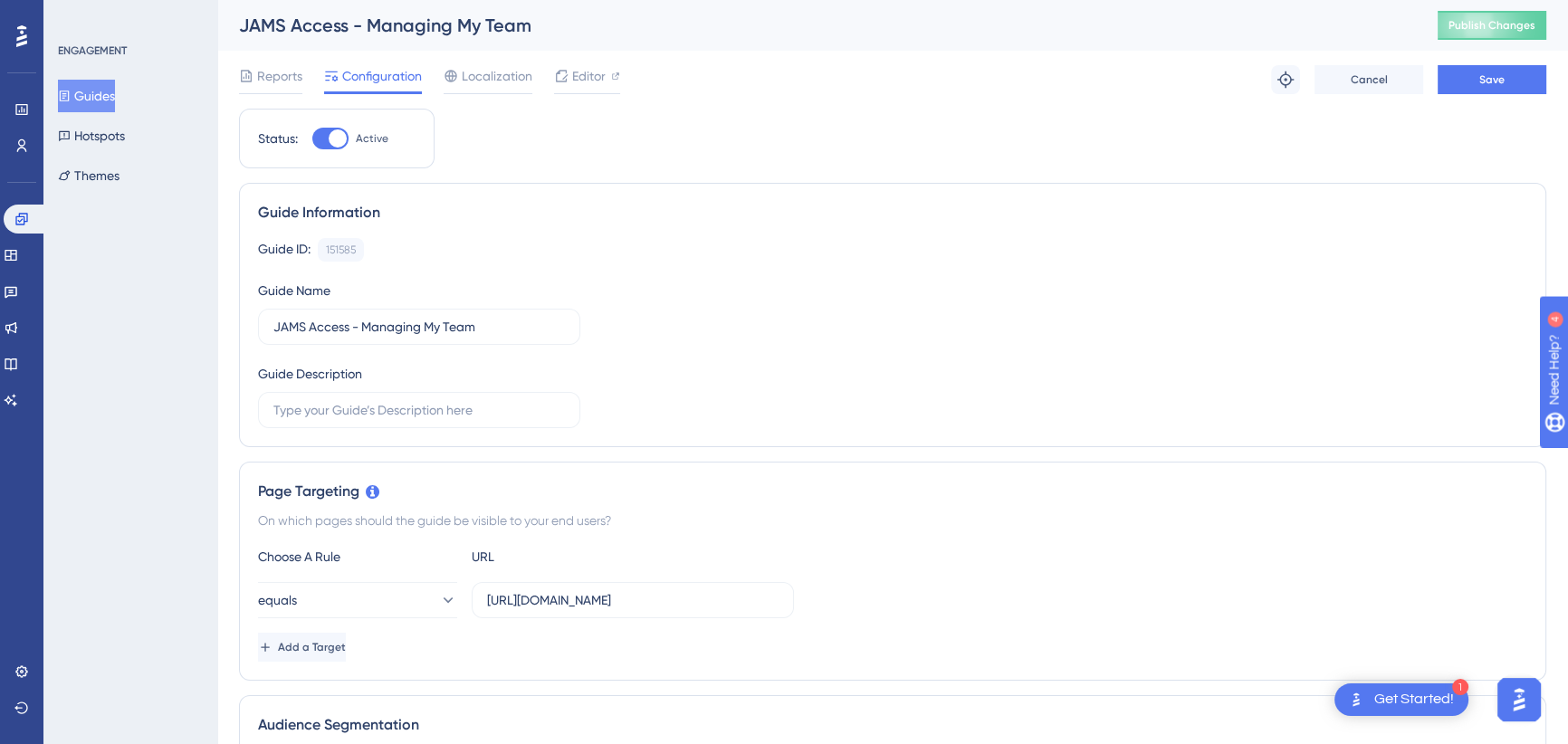
click at [809, 419] on div "Guide ID: 151585 Copy Guide Name JAMS Access - Managing My Team Guide Descripti…" at bounding box center [892, 333] width 1269 height 190
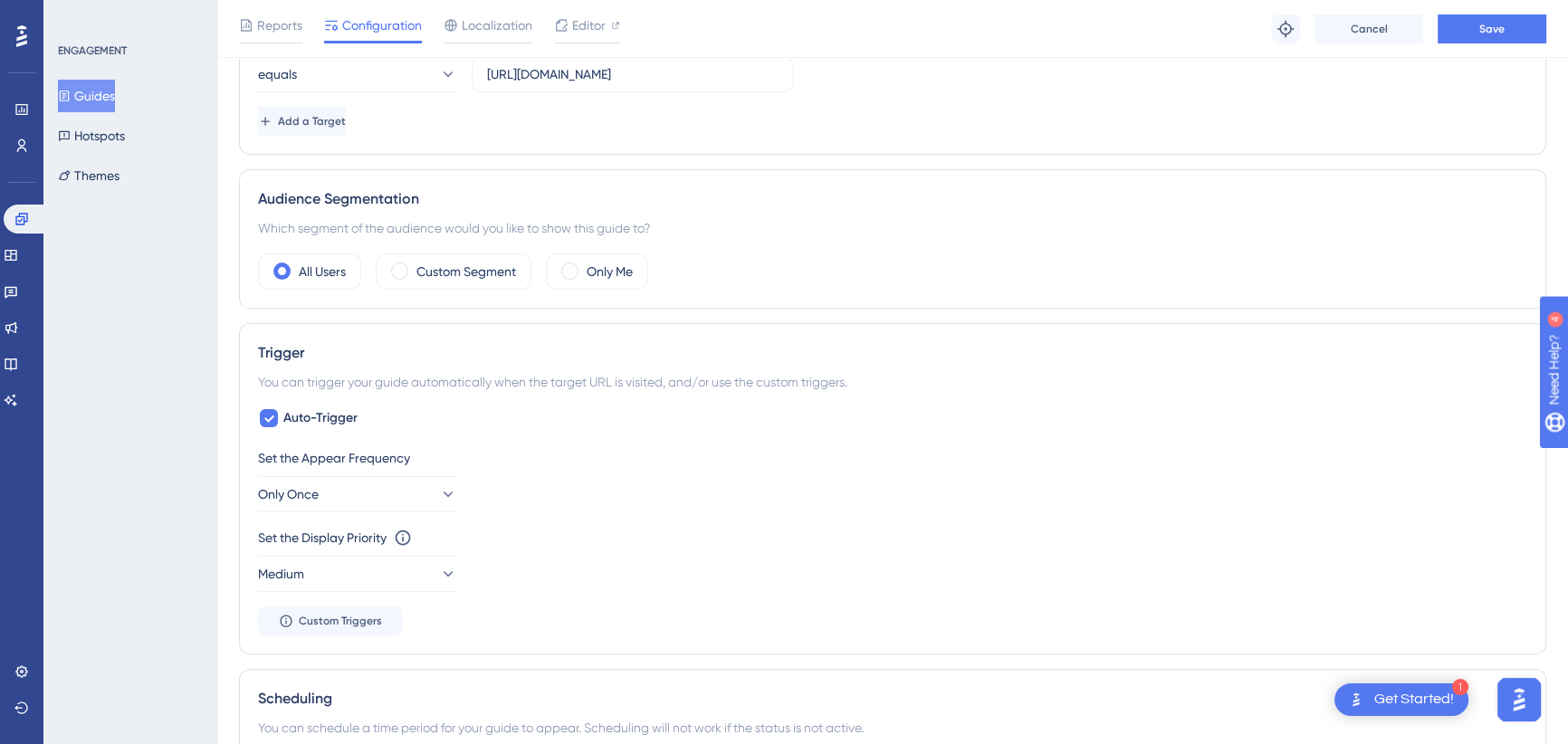
scroll to position [548, 0]
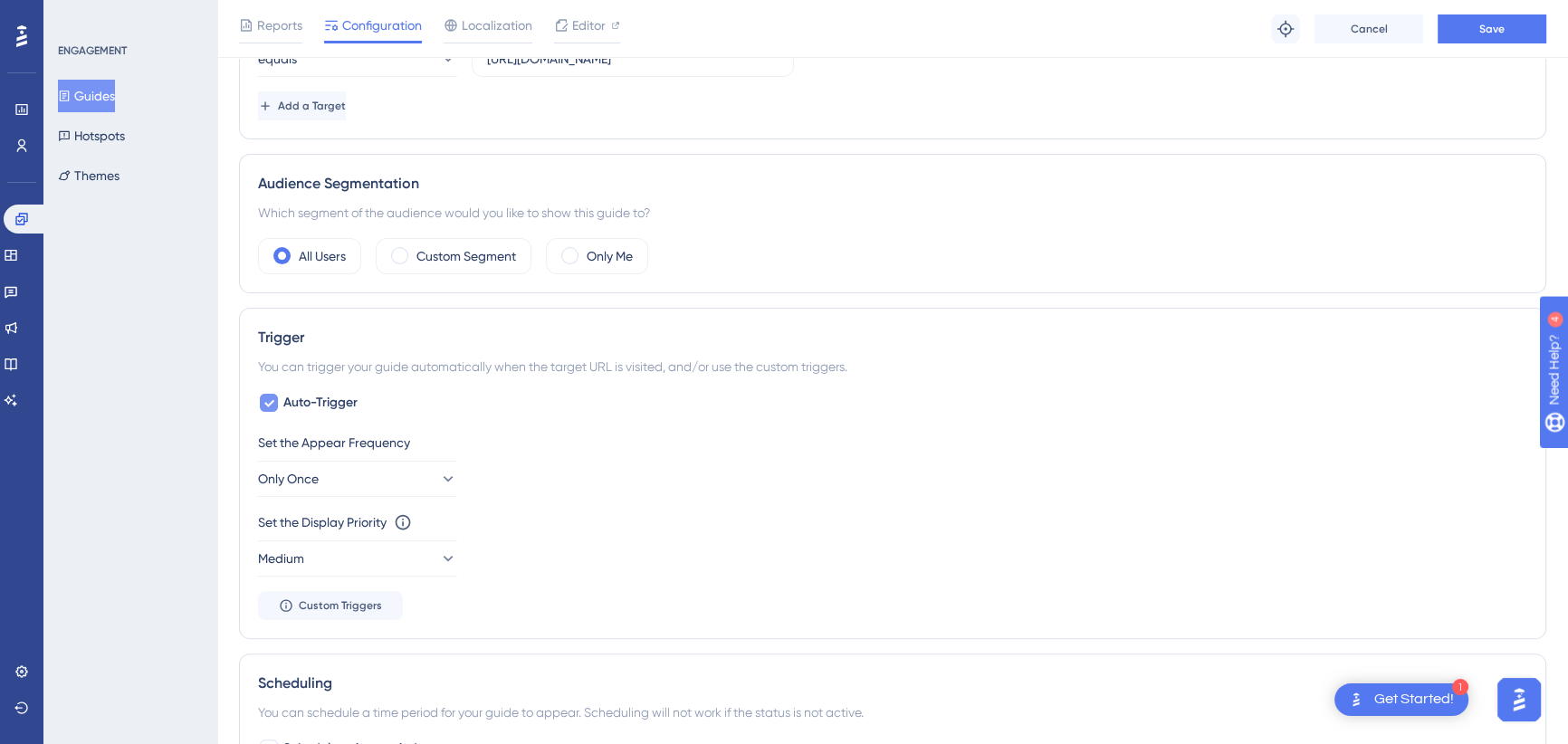
click at [265, 397] on icon at bounding box center [269, 402] width 11 height 15
checkbox input "false"
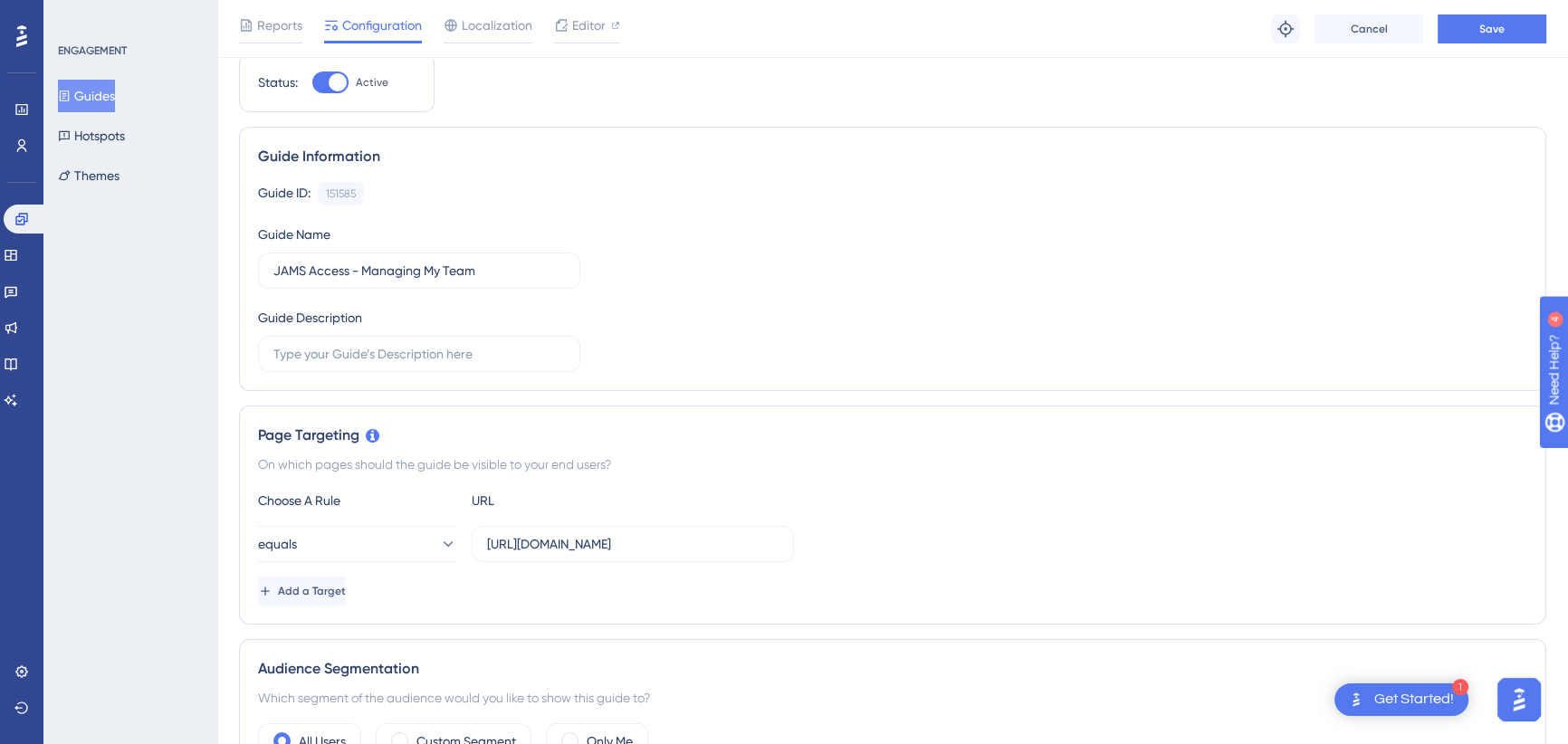
scroll to position [0, 0]
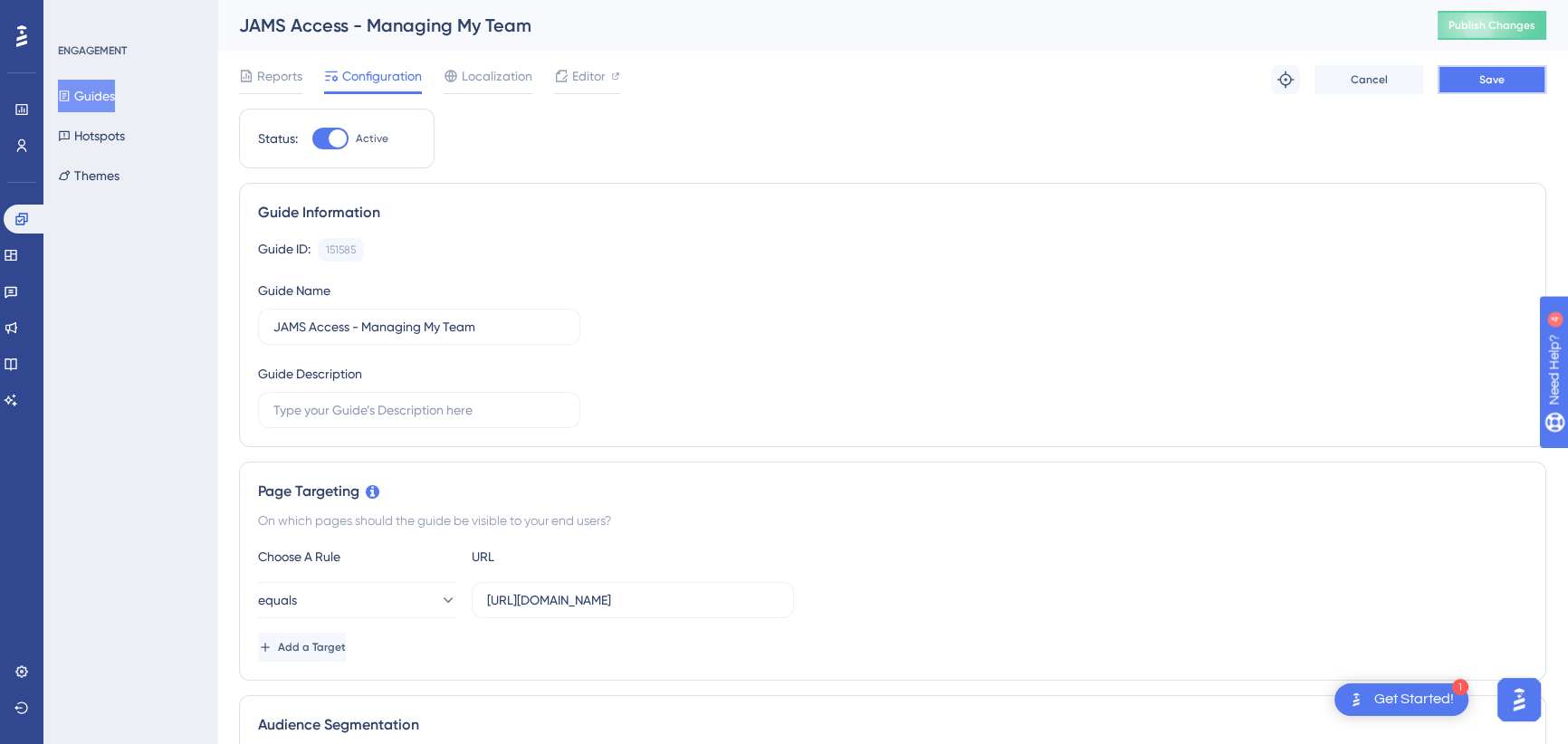
click at [1509, 83] on button "Save" at bounding box center [1491, 79] width 109 height 29
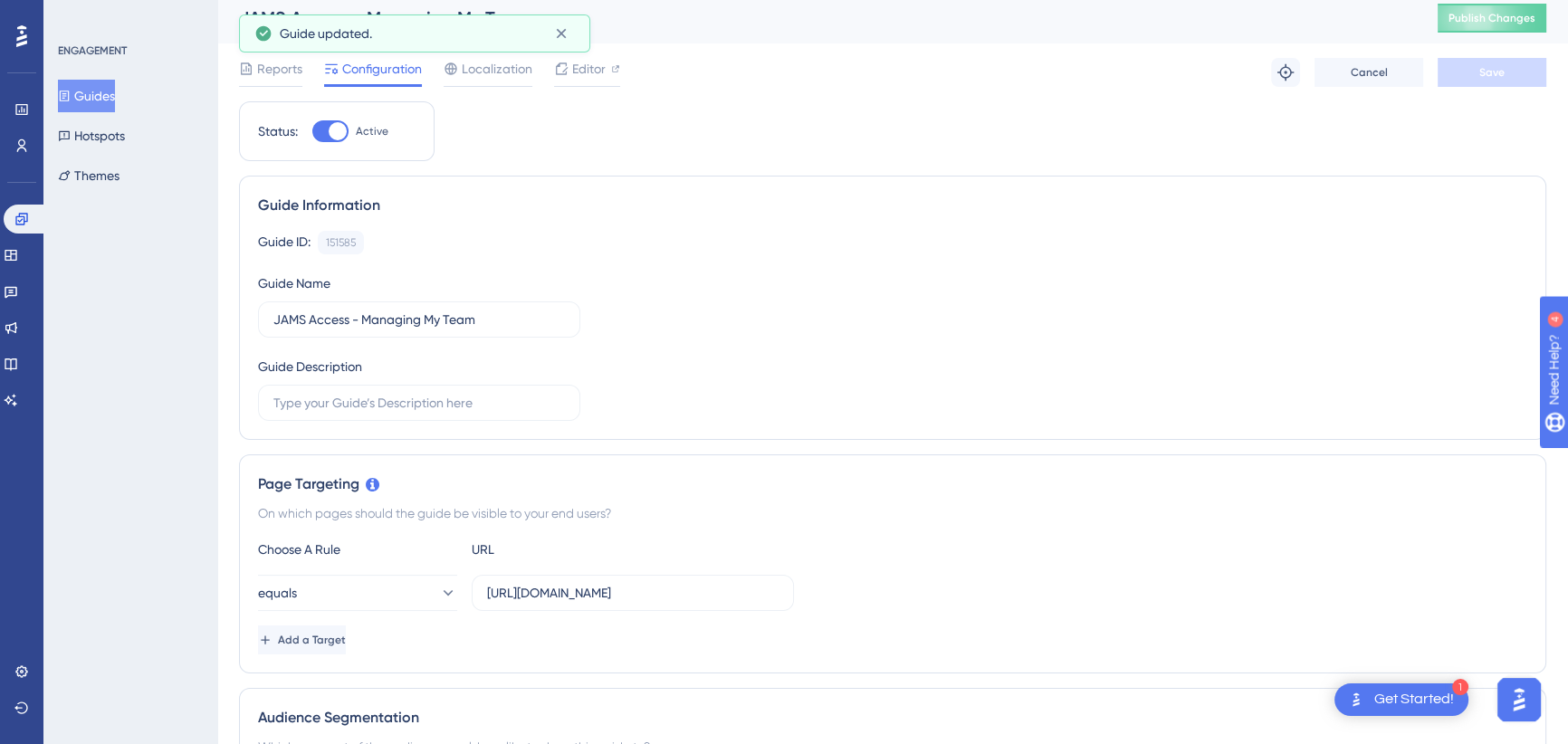
scroll to position [548, 0]
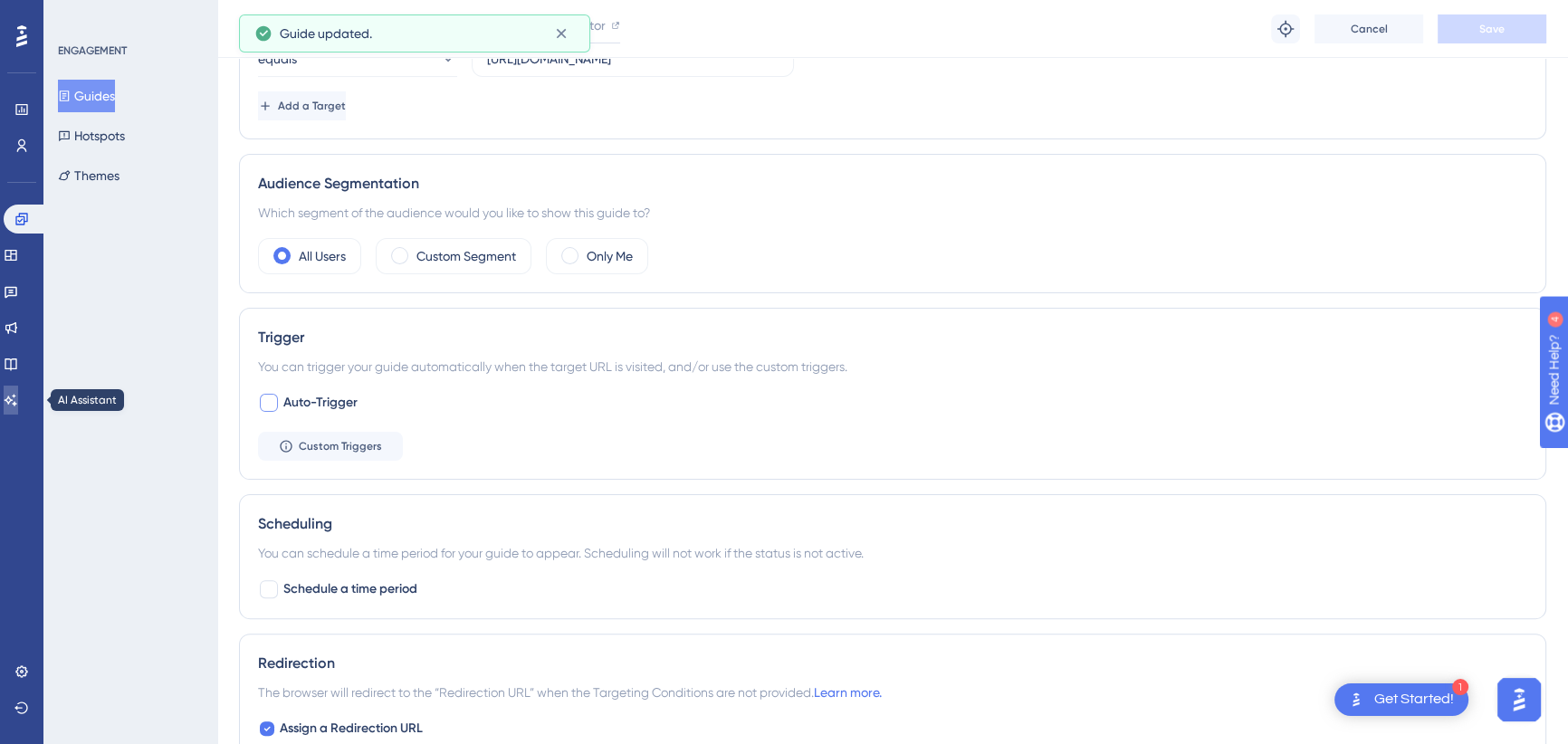
click at [14, 398] on icon at bounding box center [11, 399] width 15 height 15
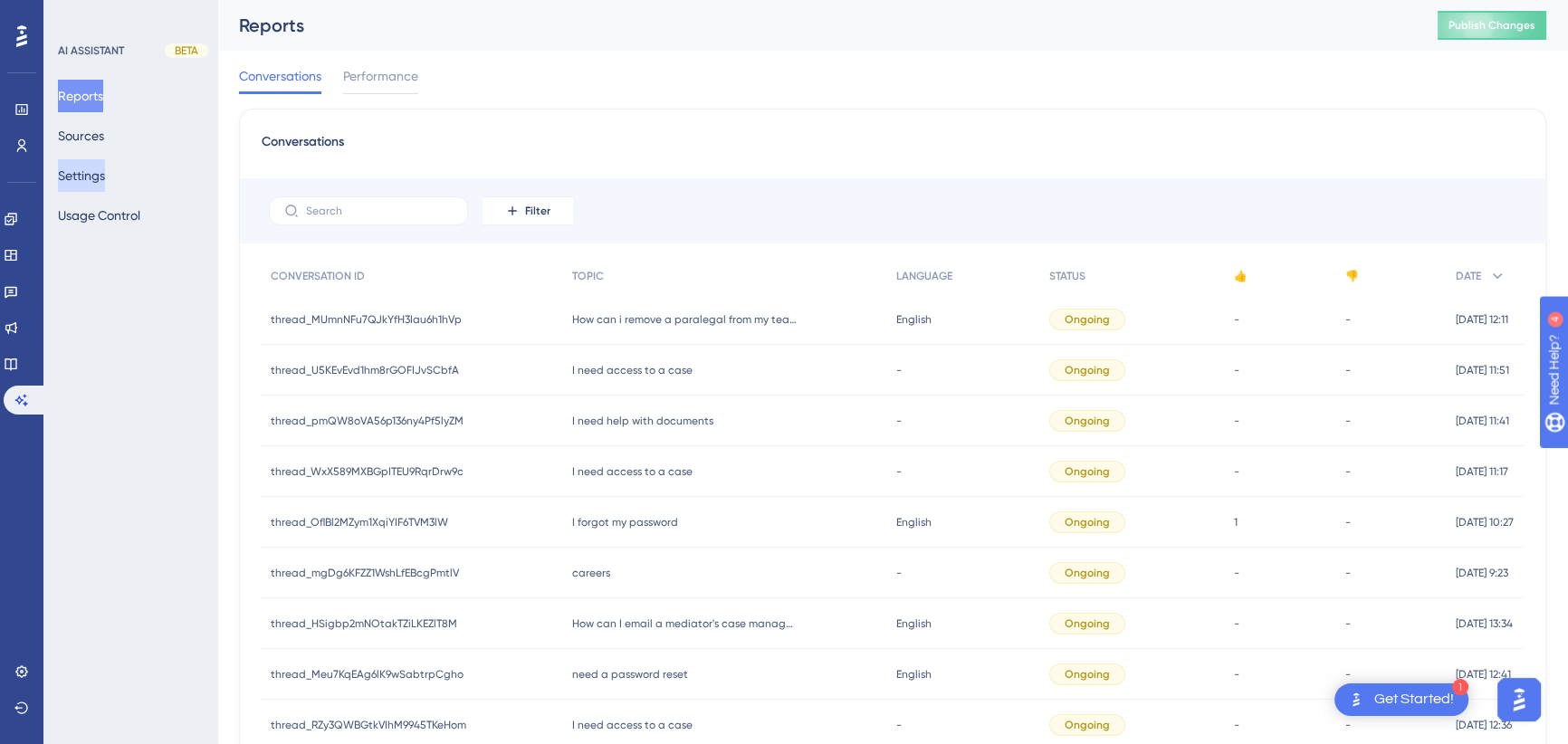
click at [76, 170] on button "Settings" at bounding box center [81, 176] width 47 height 33
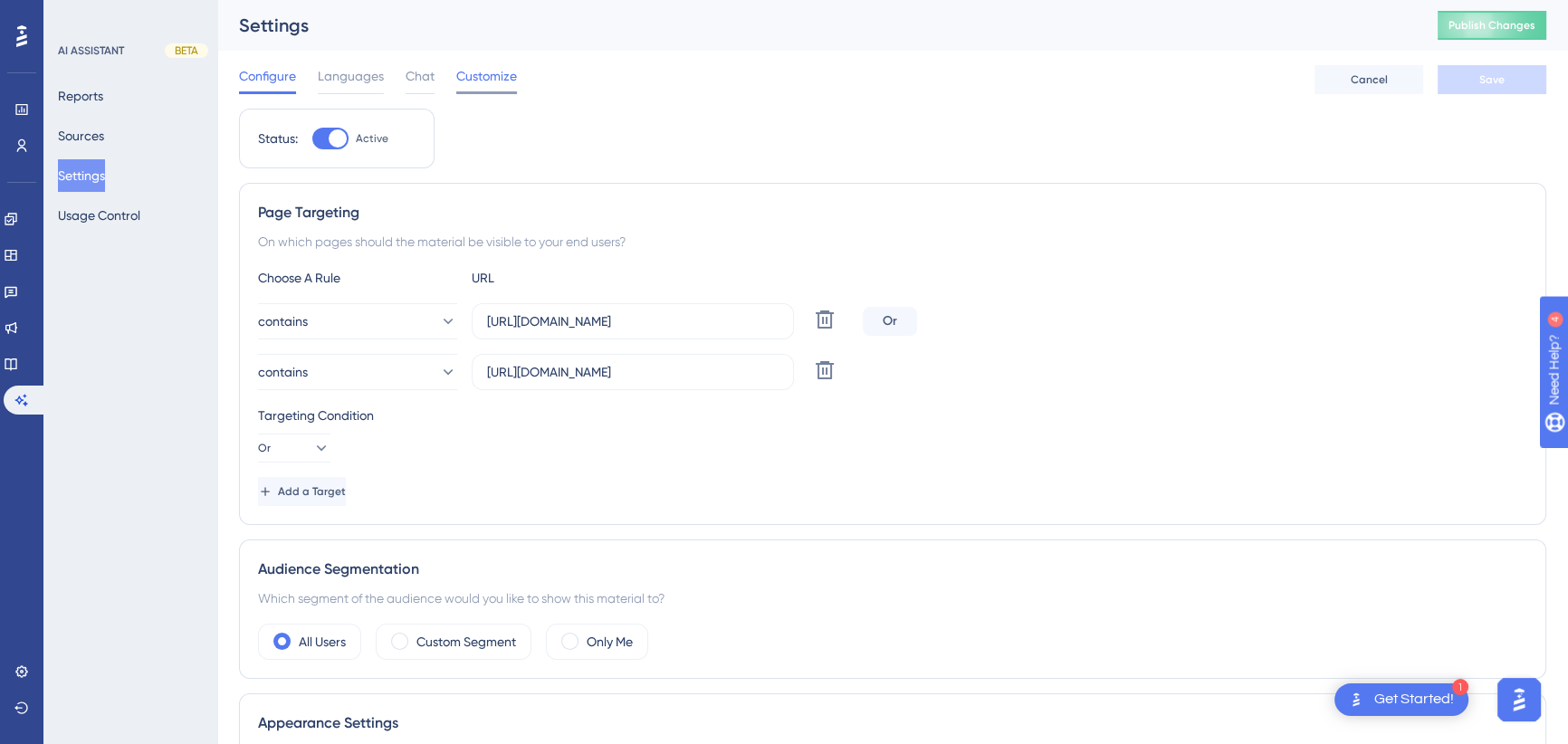
click at [478, 71] on span "Customize" at bounding box center [486, 76] width 61 height 22
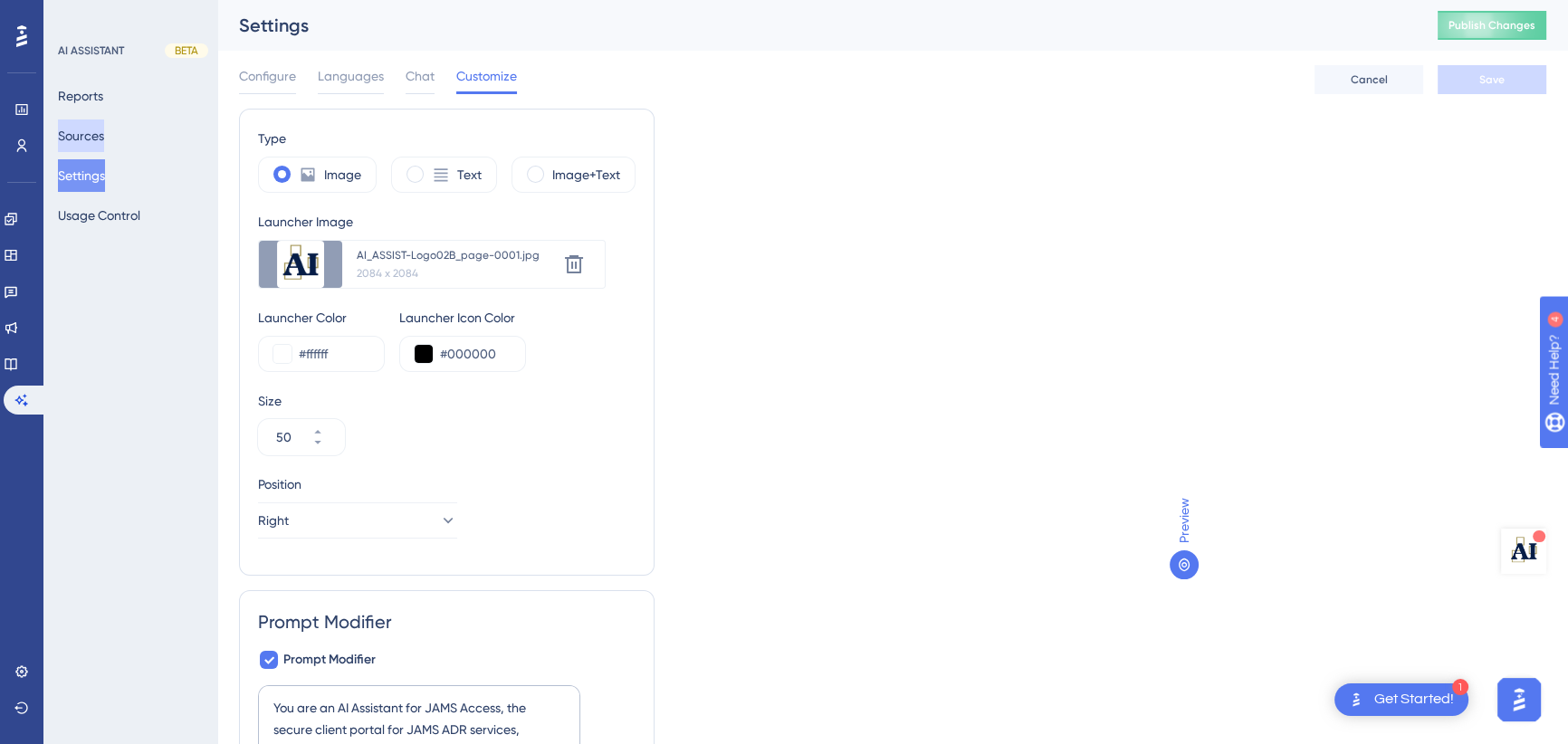
click at [92, 136] on button "Sources" at bounding box center [81, 136] width 46 height 33
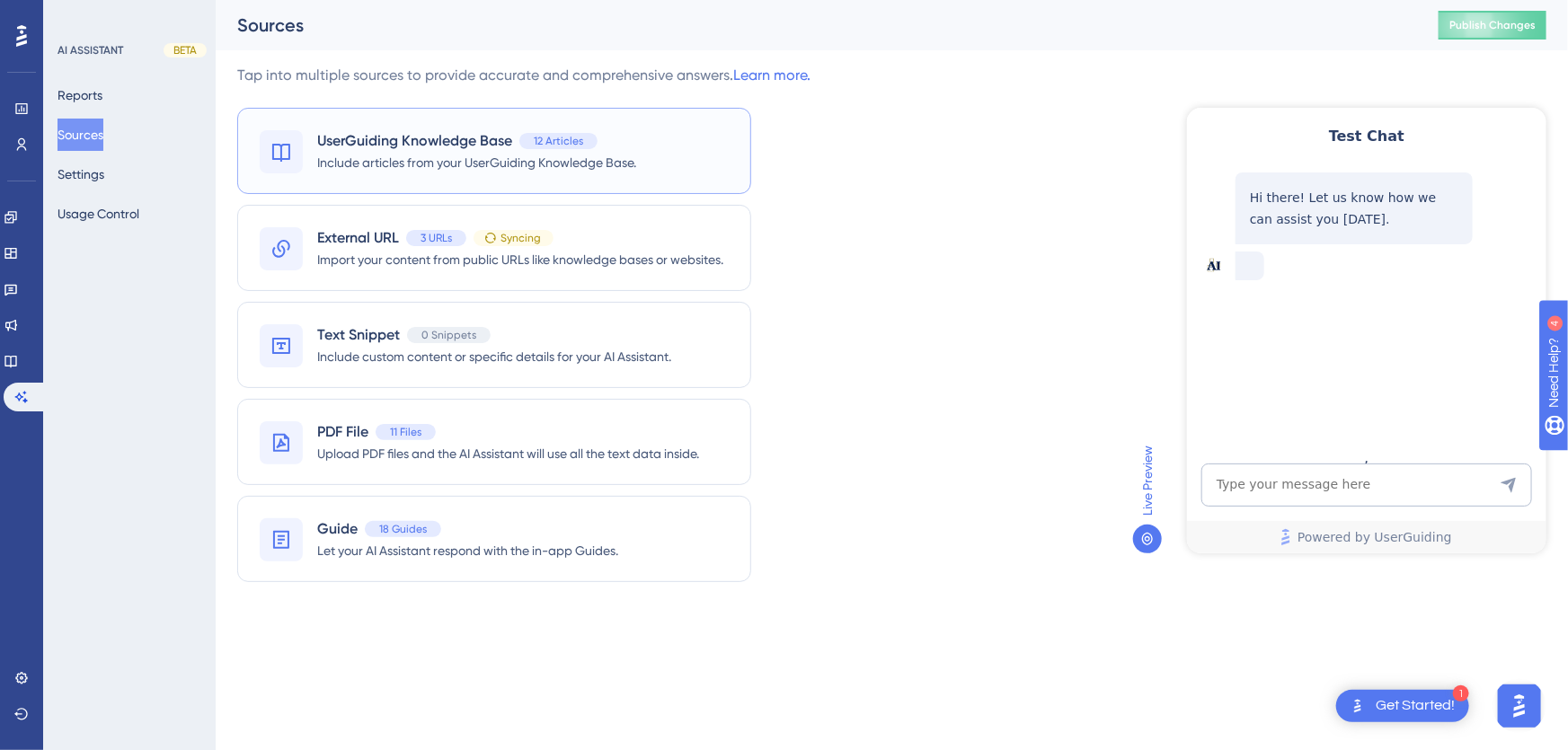
click at [371, 147] on span "UserGuiding Knowledge Base" at bounding box center [414, 141] width 195 height 22
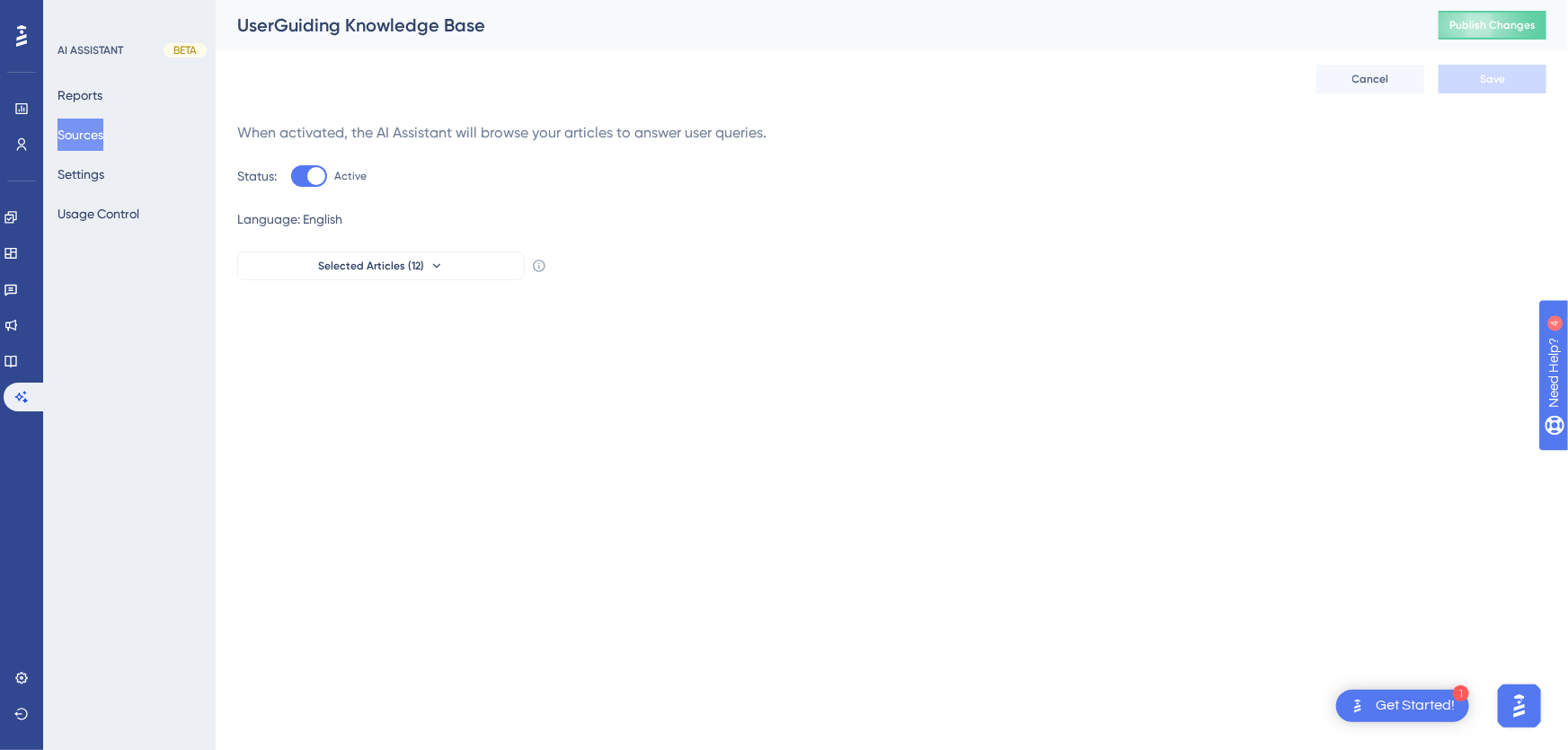
click at [94, 136] on button "Sources" at bounding box center [80, 135] width 46 height 33
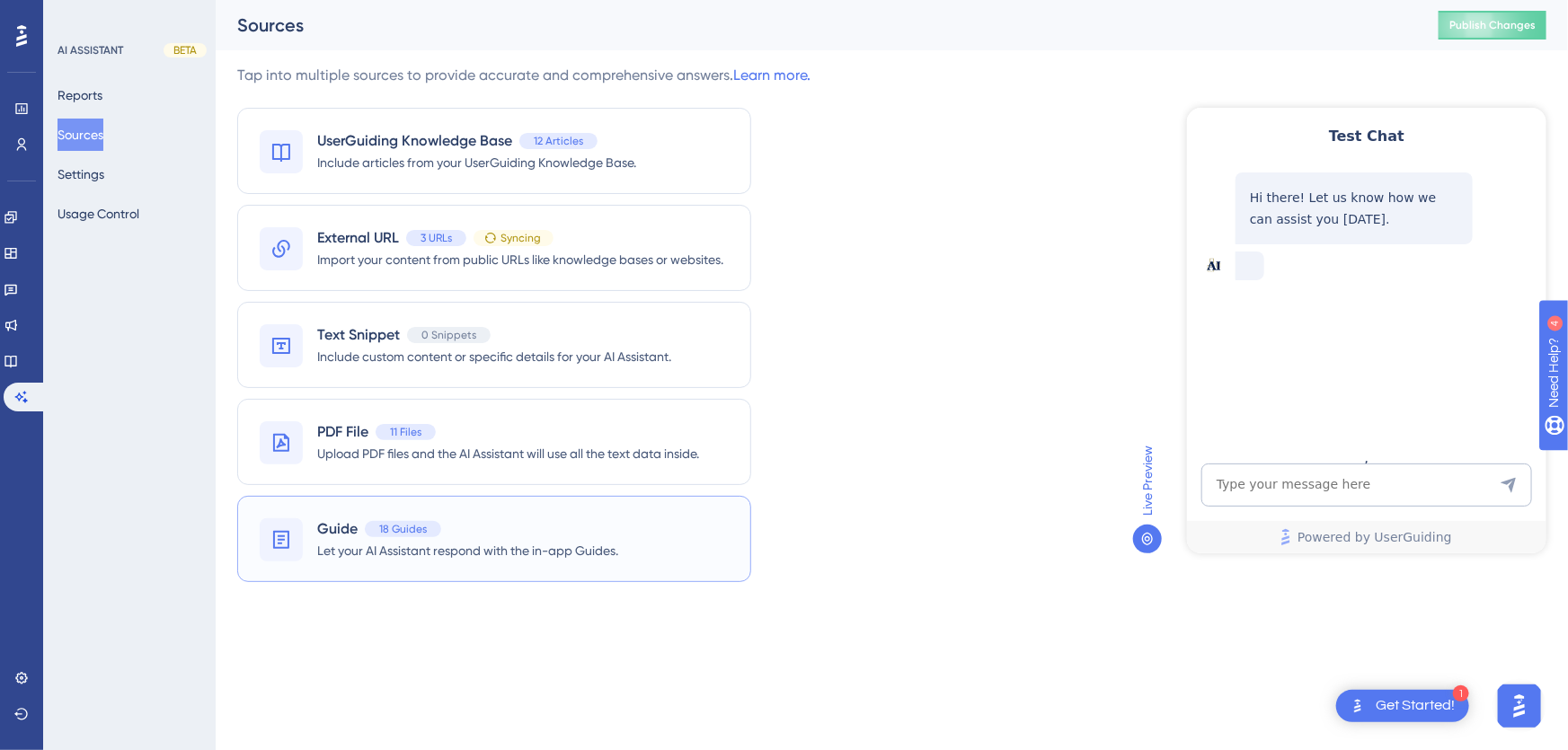
click at [351, 529] on span "Guide" at bounding box center [337, 529] width 41 height 22
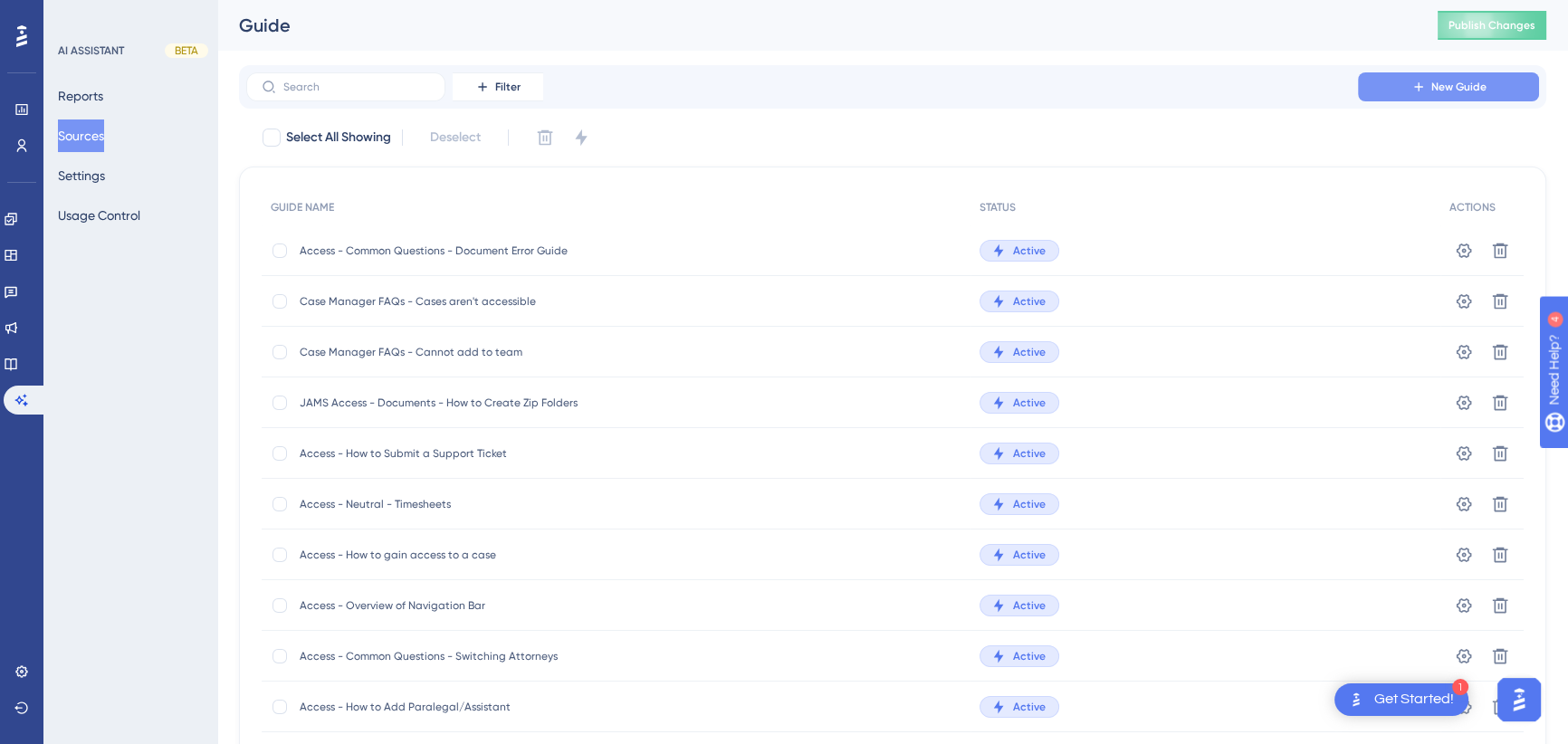
click at [1457, 87] on span "New Guide" at bounding box center [1458, 87] width 55 height 15
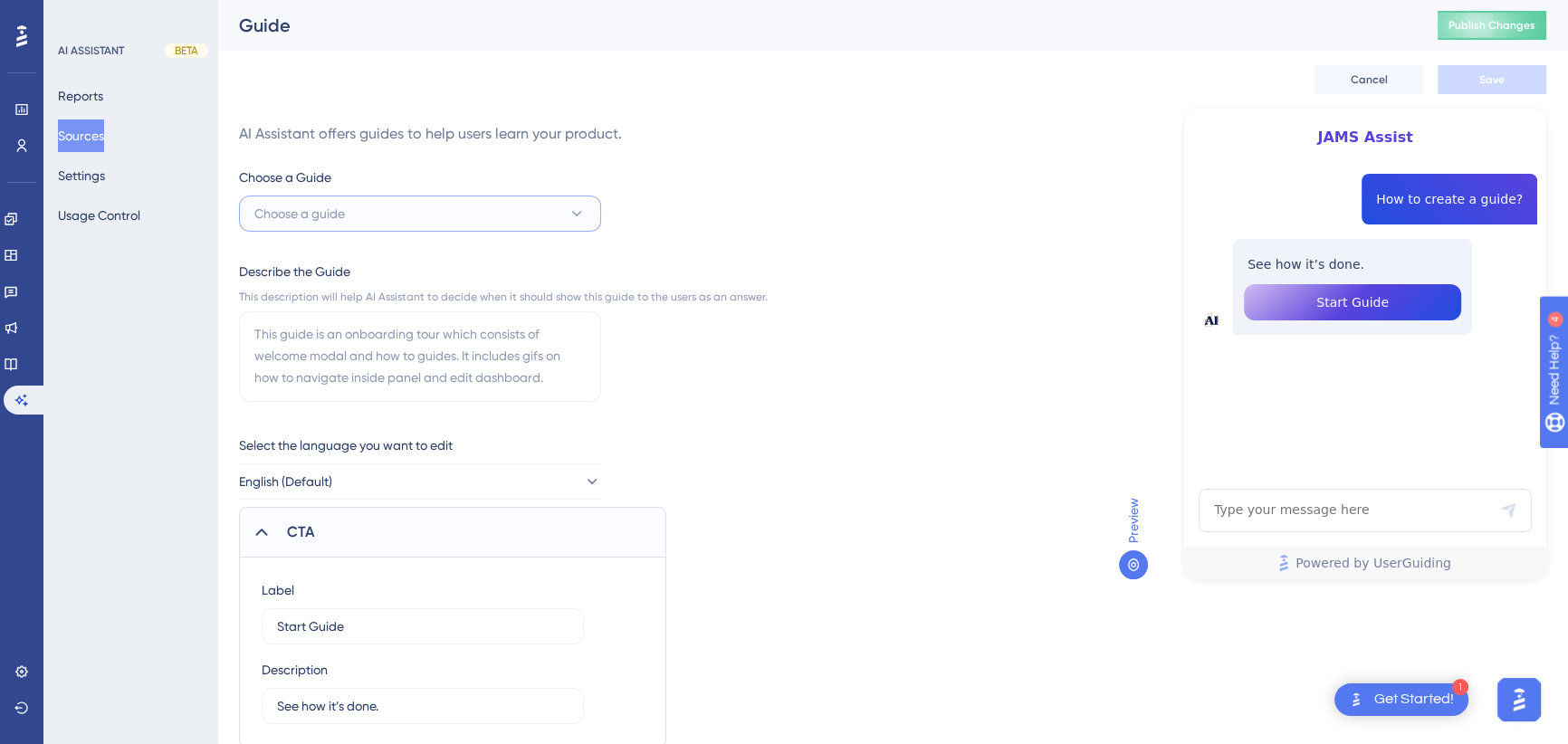
click at [344, 206] on span "Choose a guide" at bounding box center [300, 214] width 91 height 22
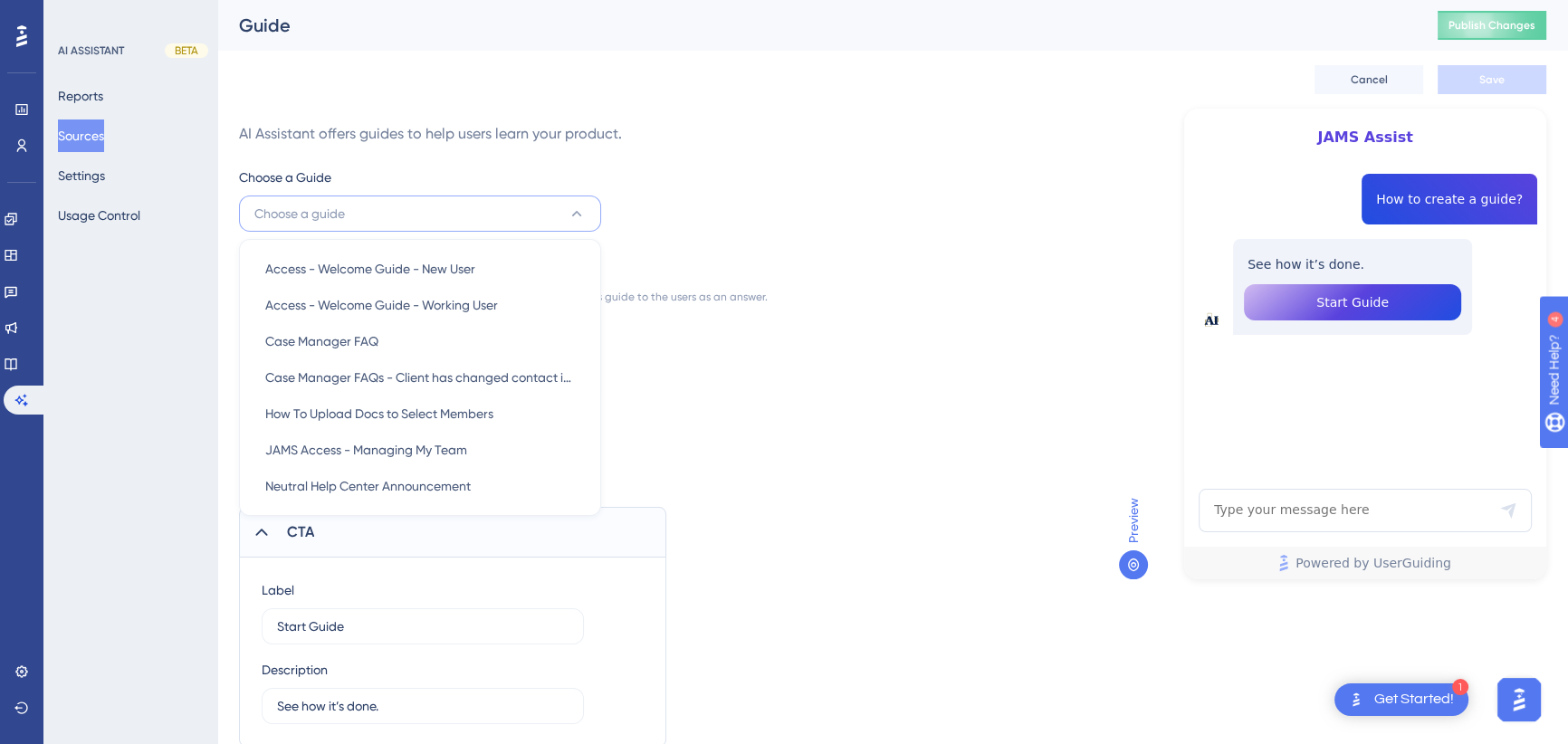
scroll to position [5, 0]
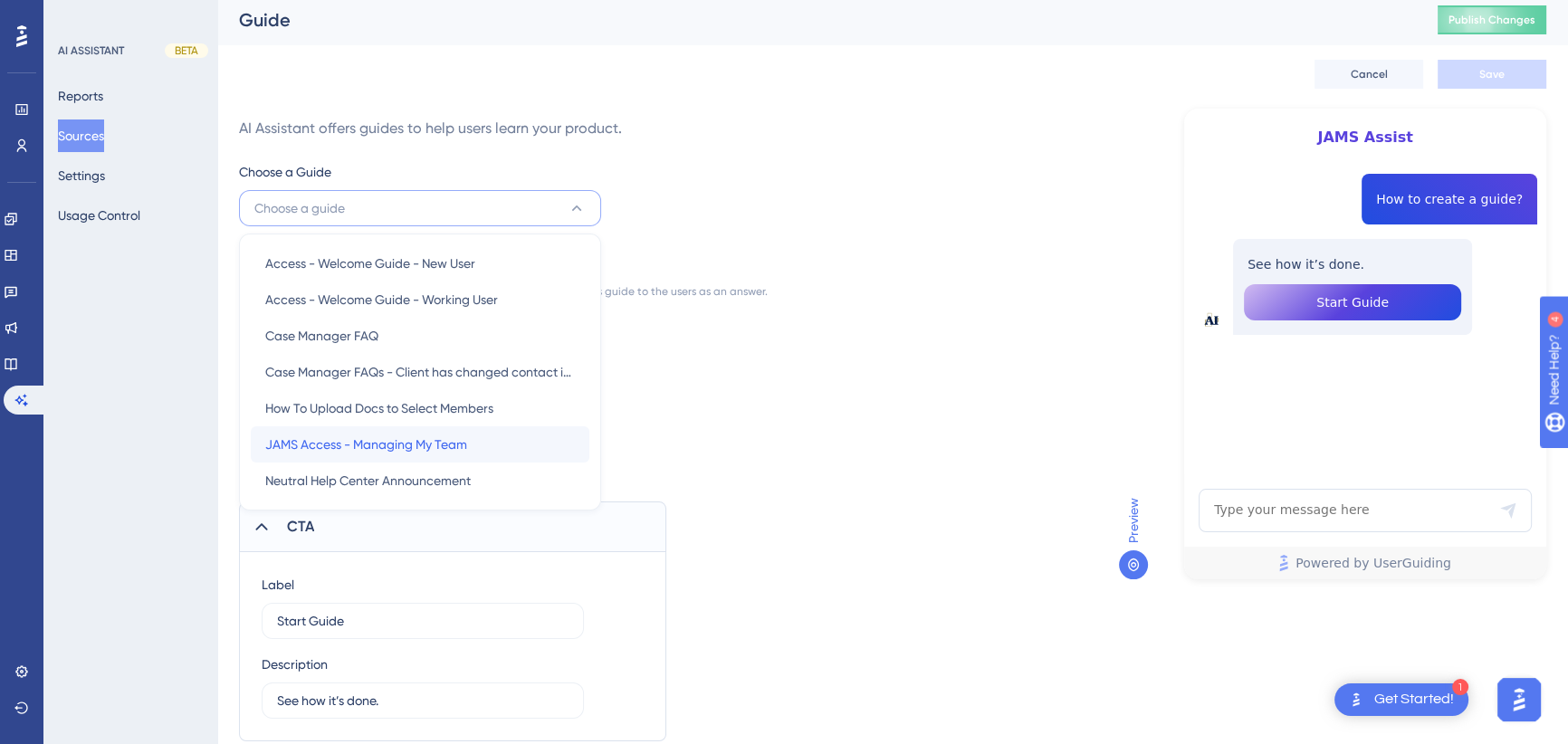
click at [359, 446] on span "JAMS Access - Managing My Team" at bounding box center [367, 444] width 202 height 22
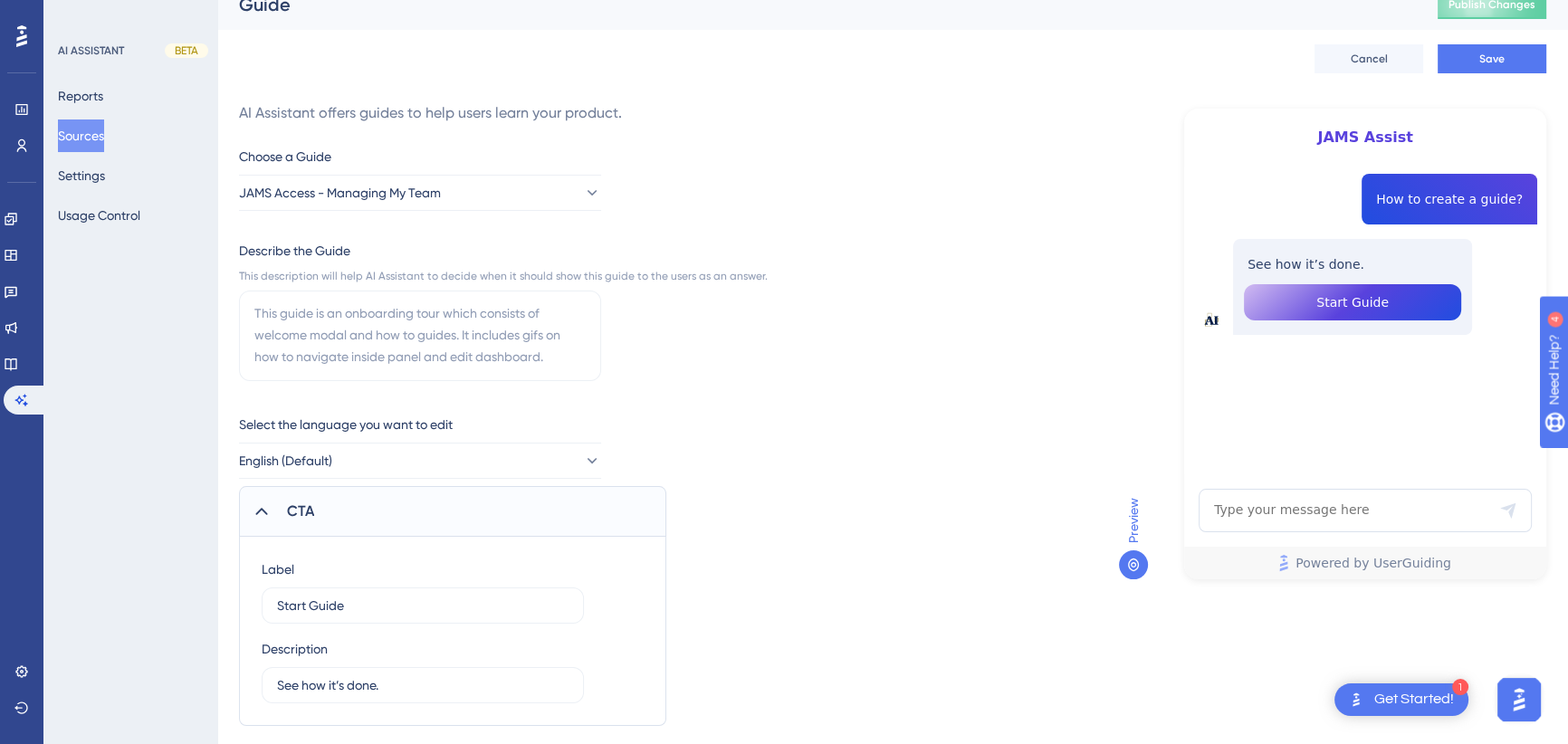
scroll to position [0, 0]
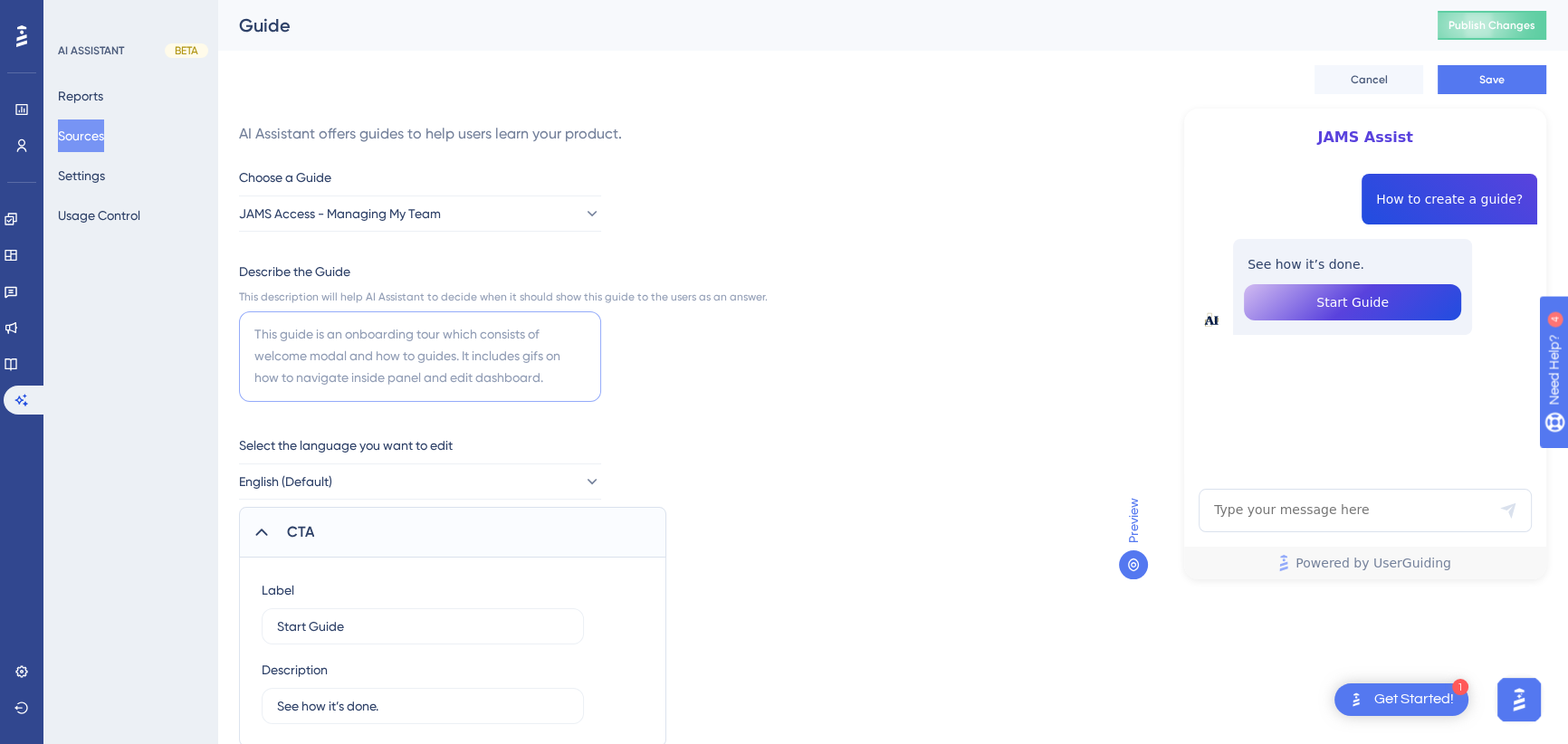
click at [379, 334] on textarea at bounding box center [419, 357] width 363 height 91
click at [537, 379] on textarea "This guide shows JAMS Access uses who are attorneys how to manage members of th…" at bounding box center [419, 357] width 363 height 91
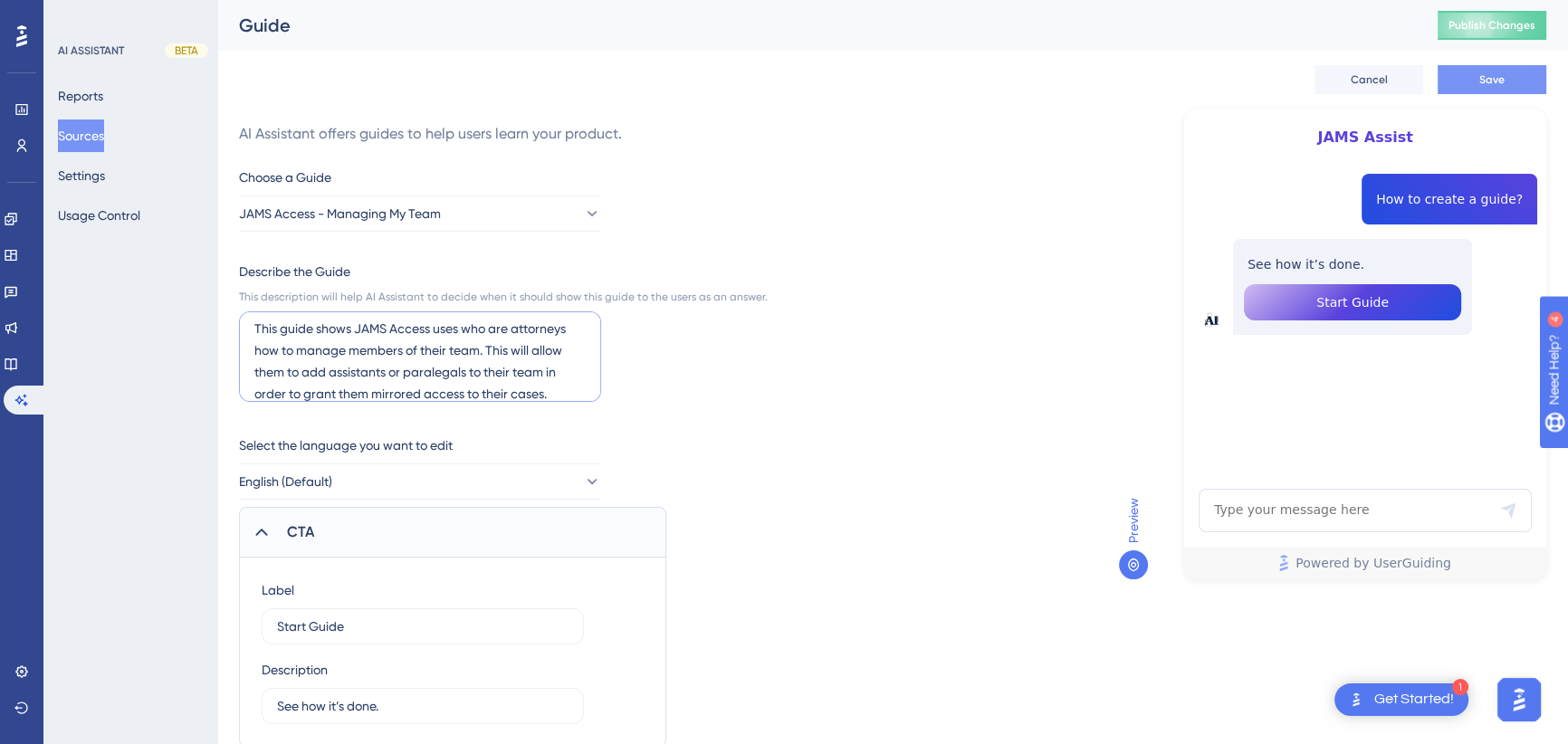
type textarea "This guide shows JAMS Access uses who are attorneys how to manage members of th…"
click at [1499, 74] on span "Save" at bounding box center [1491, 80] width 25 height 15
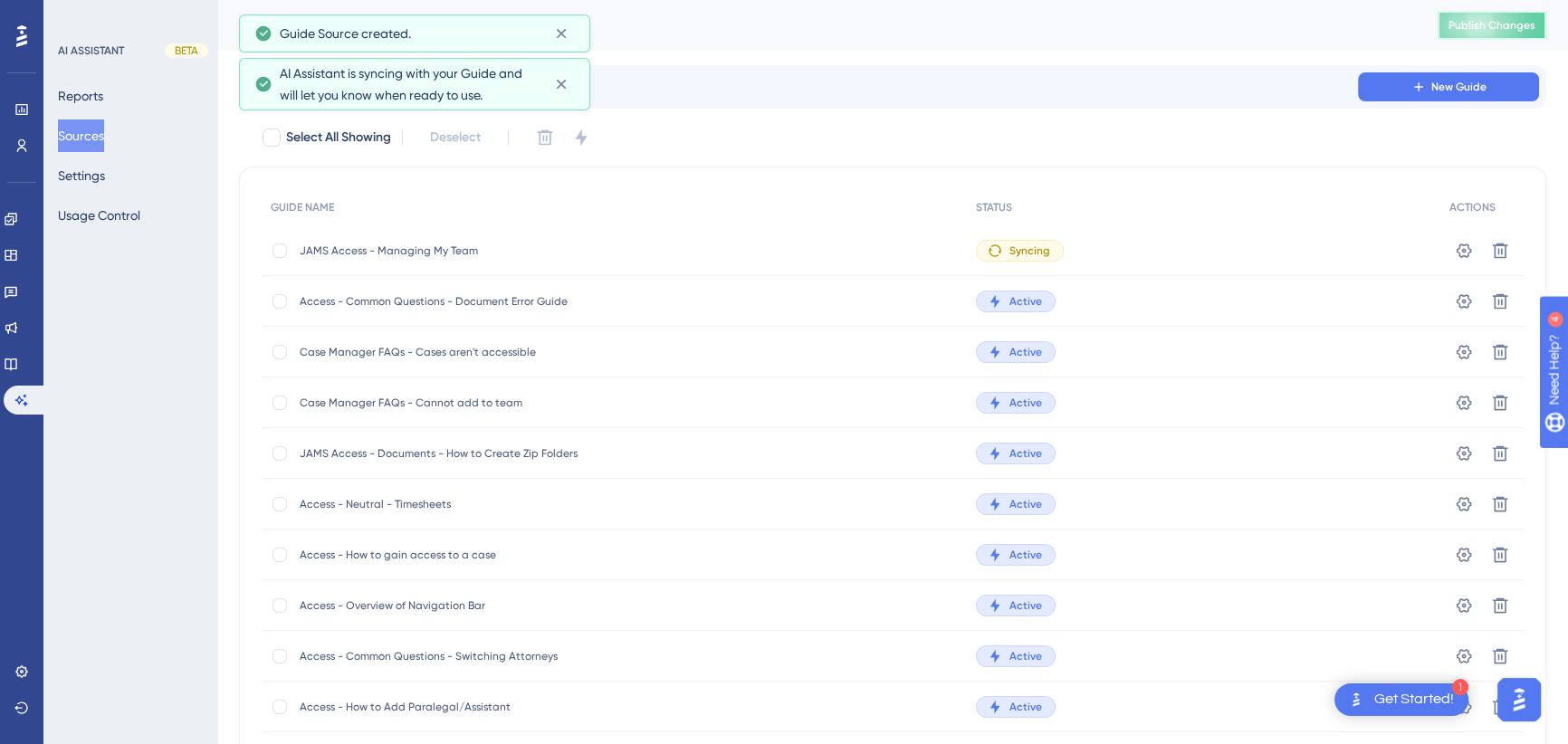
click at [1505, 12] on button "Publish Changes" at bounding box center [1491, 25] width 109 height 29
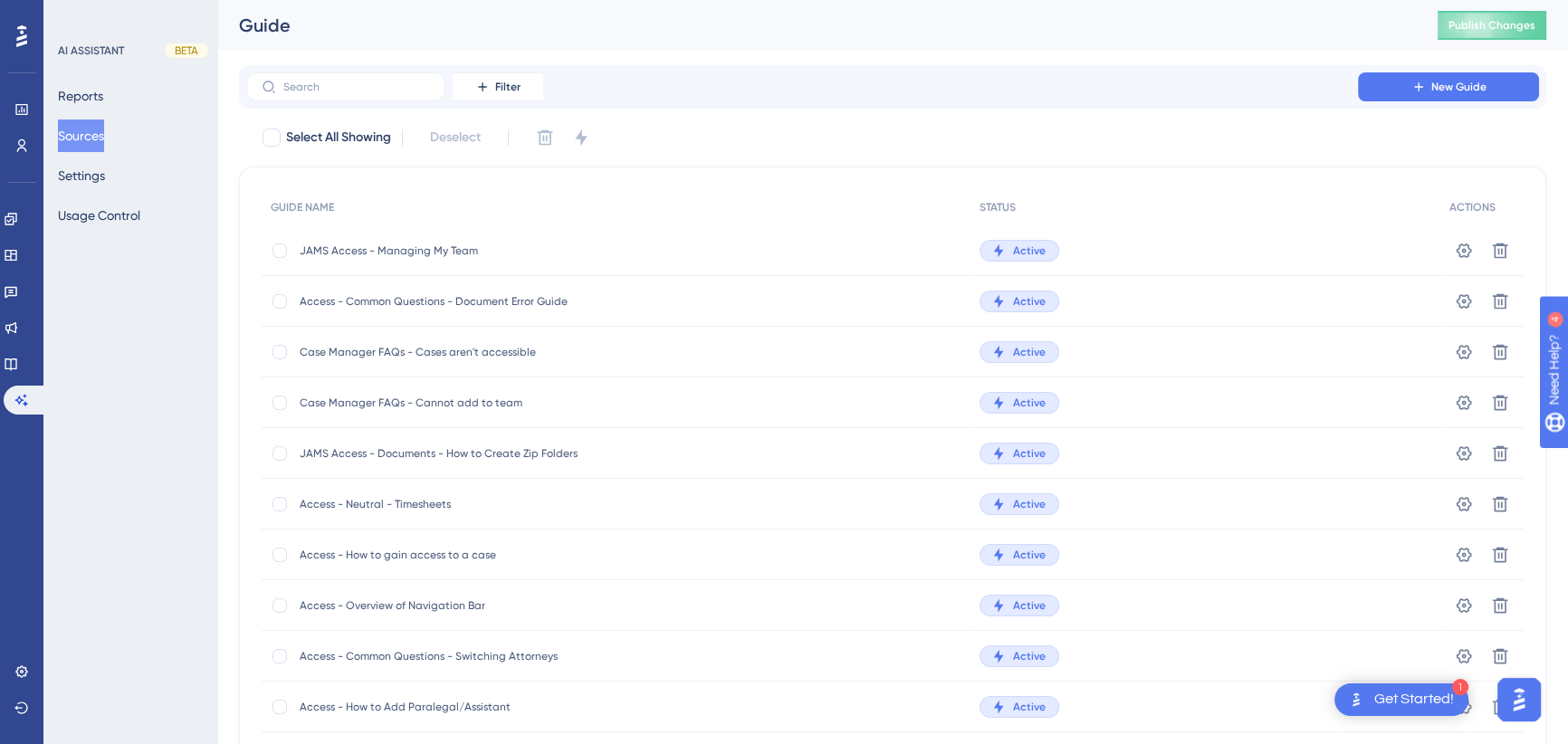
click at [468, 354] on span "Case Manager FAQs - Cases aren't accessible" at bounding box center [444, 352] width 290 height 15
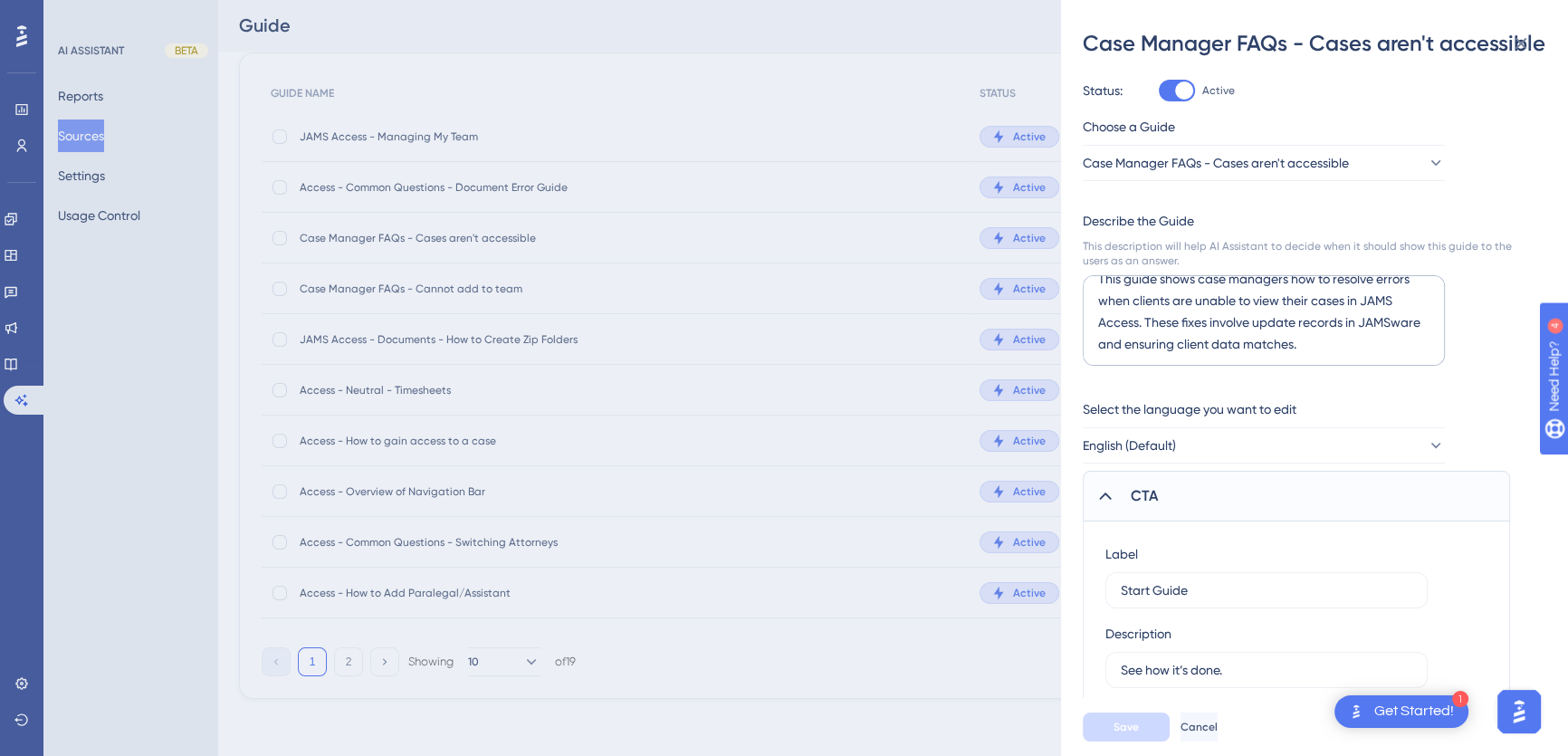
click at [905, 24] on div "Case Manager FAQs - Cases aren't accessible Status: Active Choose a Guide Case …" at bounding box center [784, 378] width 1568 height 756
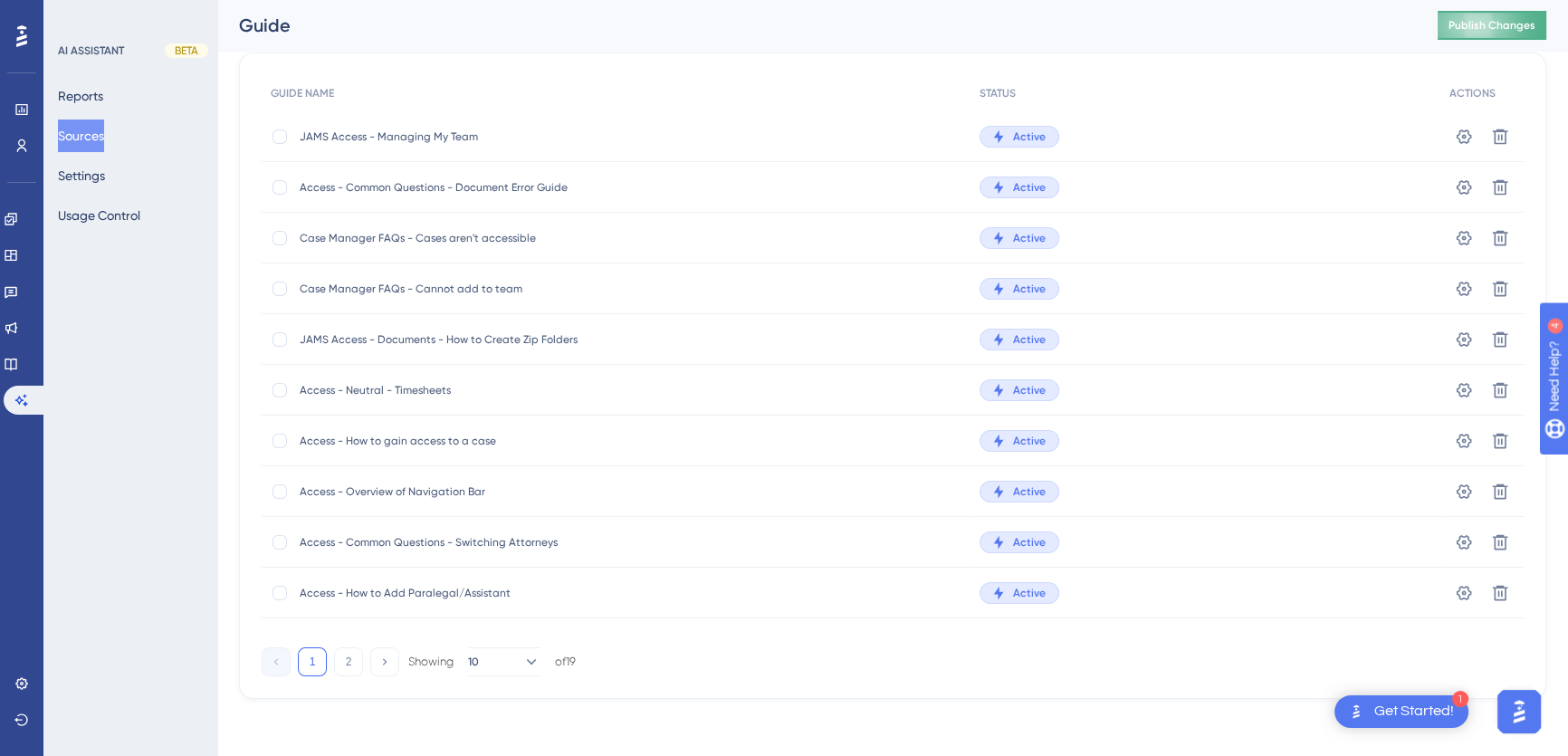
click at [1482, 26] on span "Publish Changes" at bounding box center [1491, 25] width 87 height 15
click at [373, 233] on span "Case Manager FAQs - Cases aren't accessible" at bounding box center [444, 238] width 290 height 15
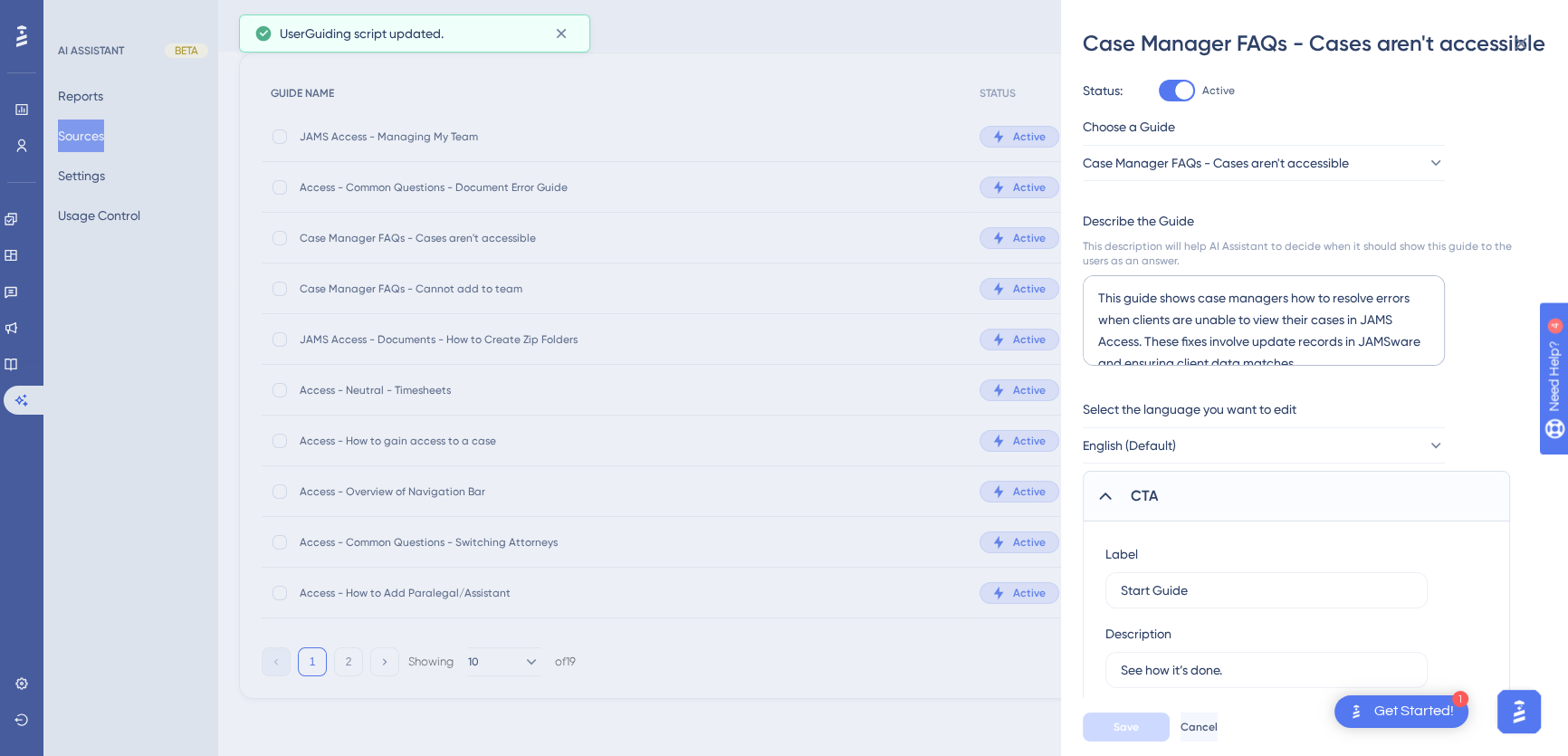
drag, startPoint x: 693, startPoint y: 98, endPoint x: 540, endPoint y: 98, distance: 153.0
click at [693, 97] on div "Case Manager FAQs - Cases aren't accessible Status: Active Choose a Guide Case …" at bounding box center [784, 378] width 1568 height 756
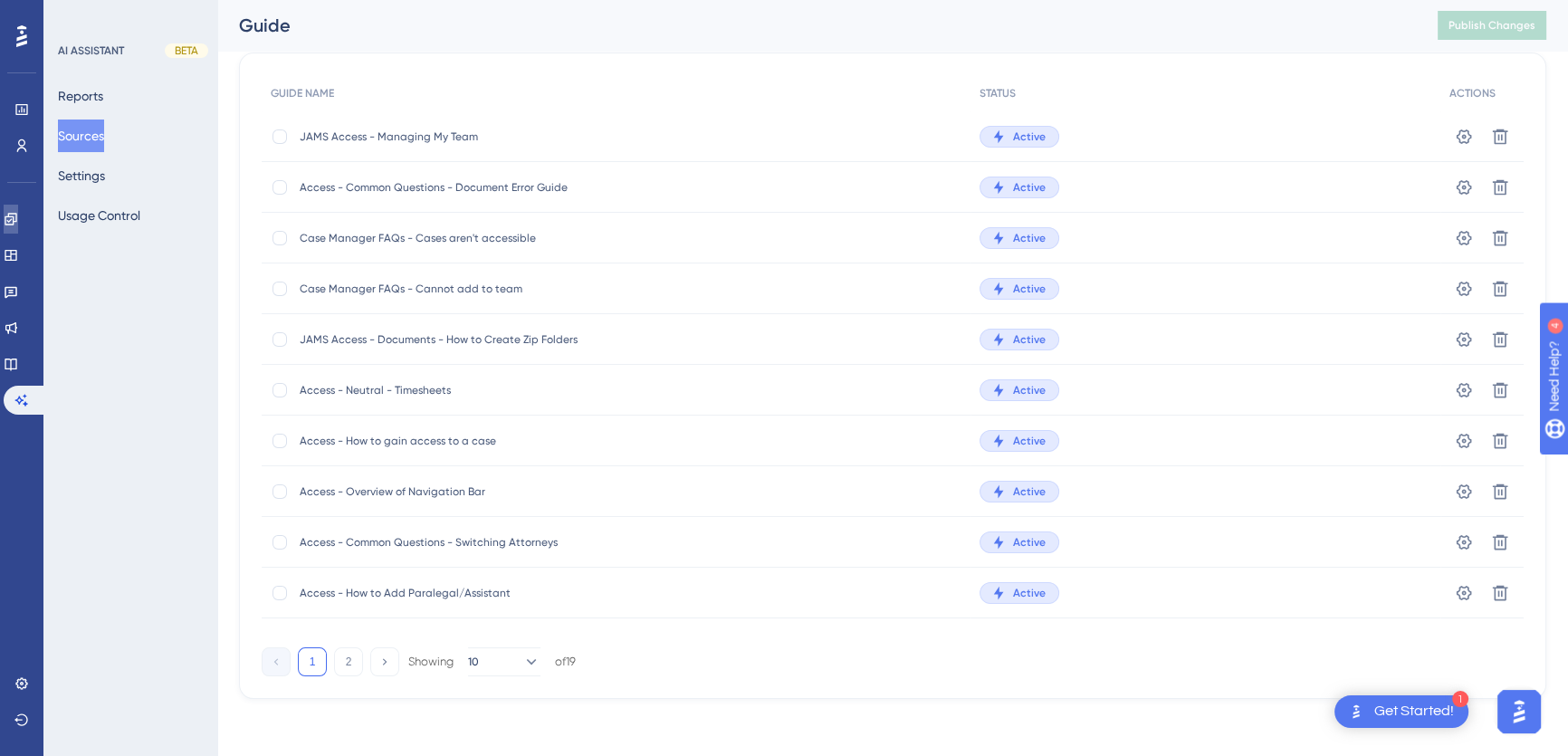
click at [18, 213] on icon at bounding box center [11, 219] width 15 height 15
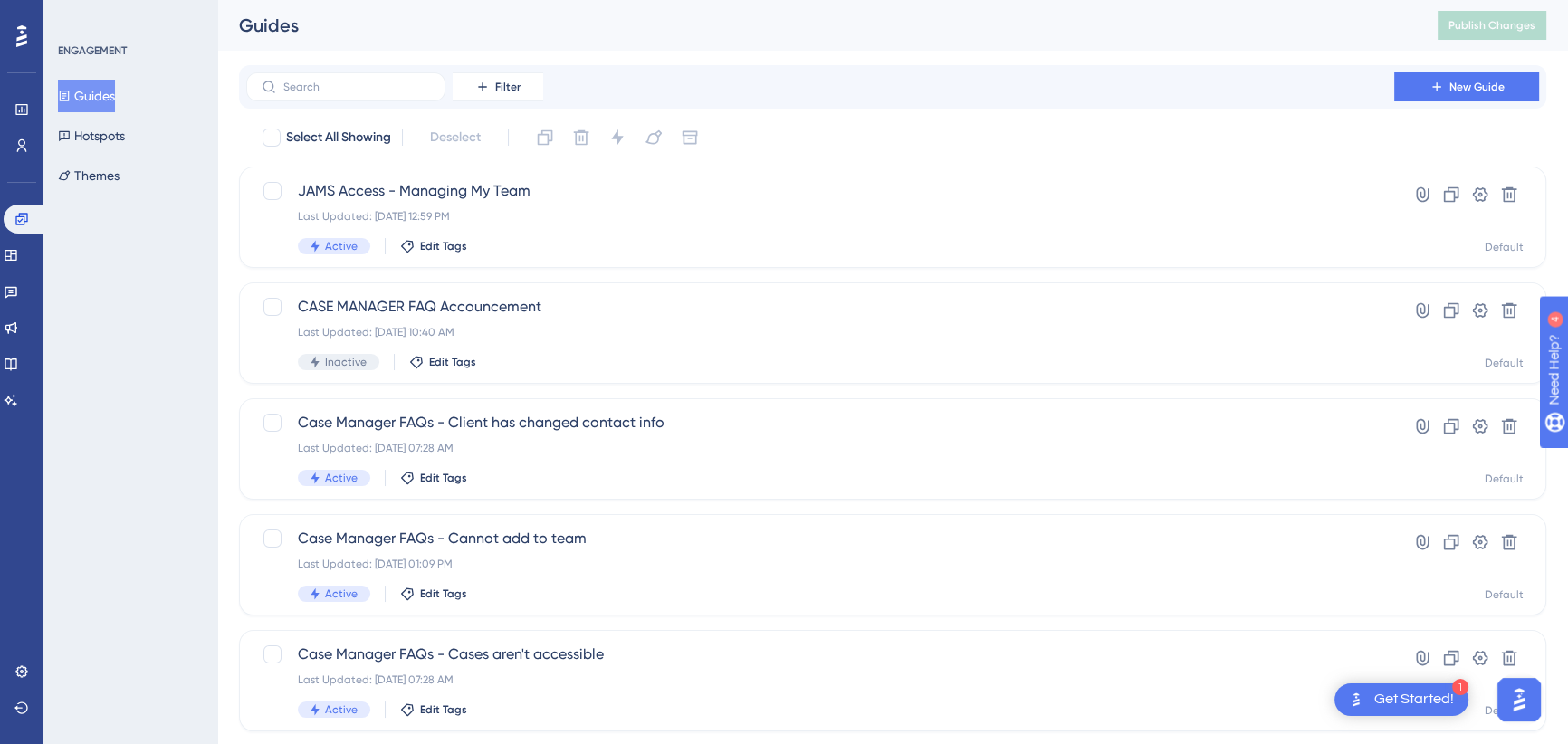
click at [104, 90] on button "Guides" at bounding box center [86, 96] width 57 height 33
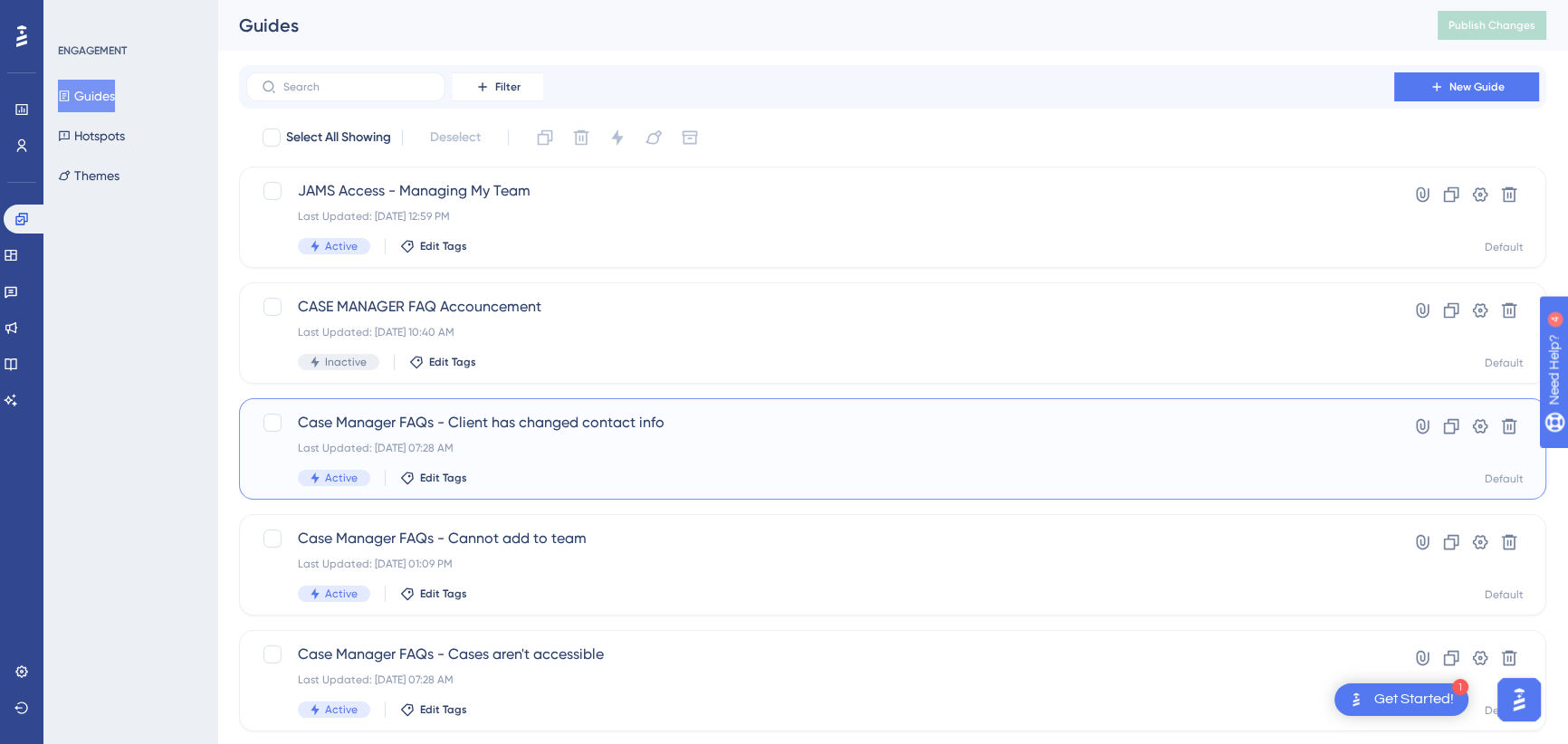
click at [521, 460] on div "Case Manager FAQs - Client has changed contact info Last Updated: [DATE] 07:28 …" at bounding box center [820, 448] width 1045 height 74
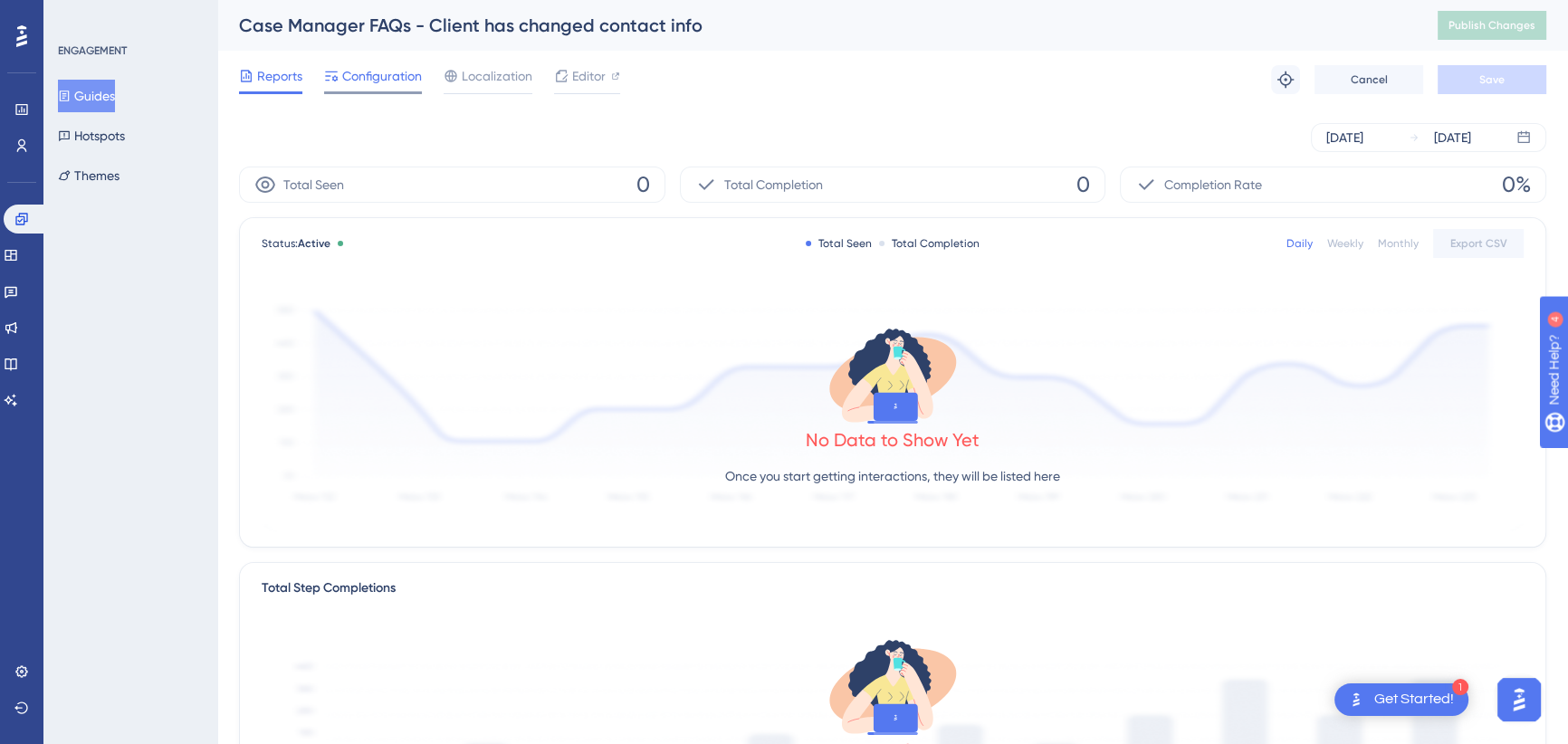
click at [352, 74] on span "Configuration" at bounding box center [383, 76] width 80 height 22
